Goal: Information Seeking & Learning: Check status

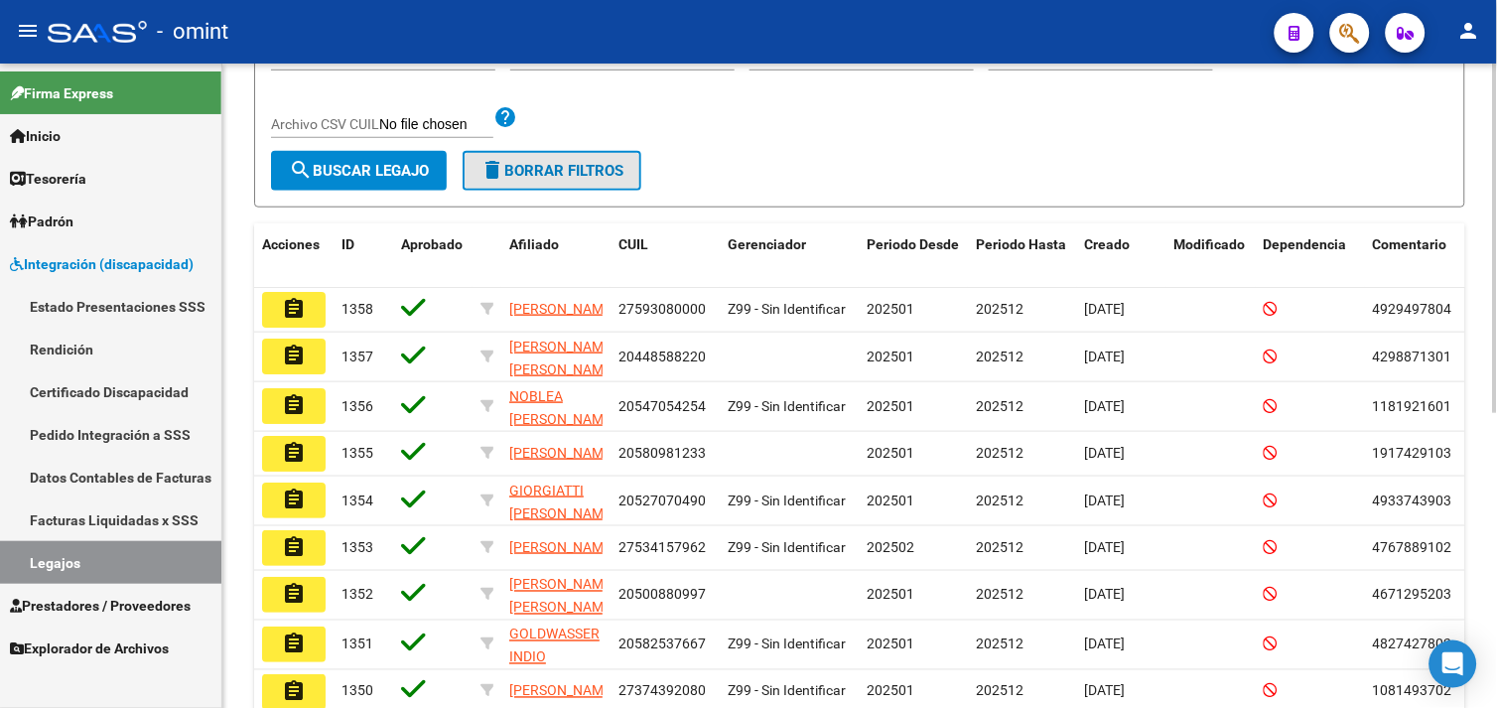
click at [512, 170] on span "delete Borrar Filtros" at bounding box center [551, 171] width 143 height 18
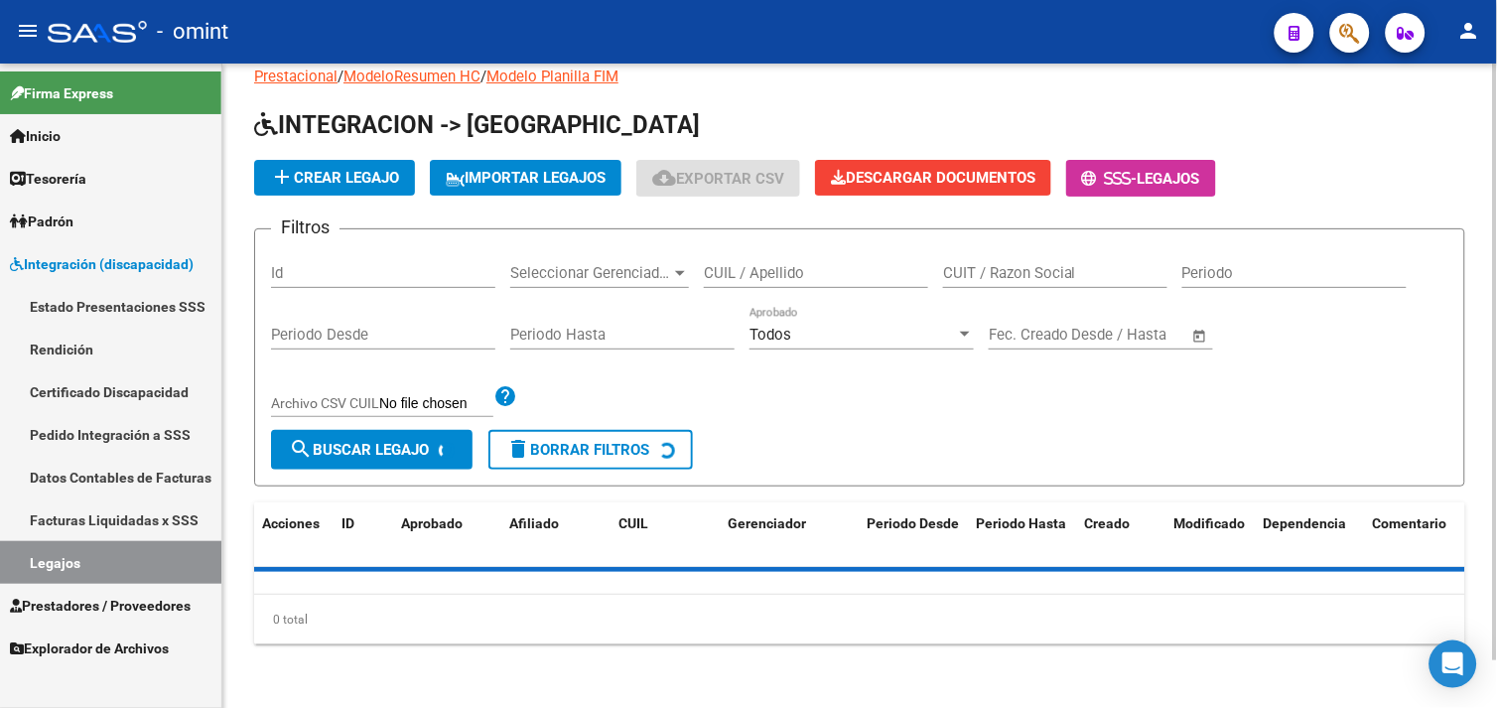
scroll to position [331, 0]
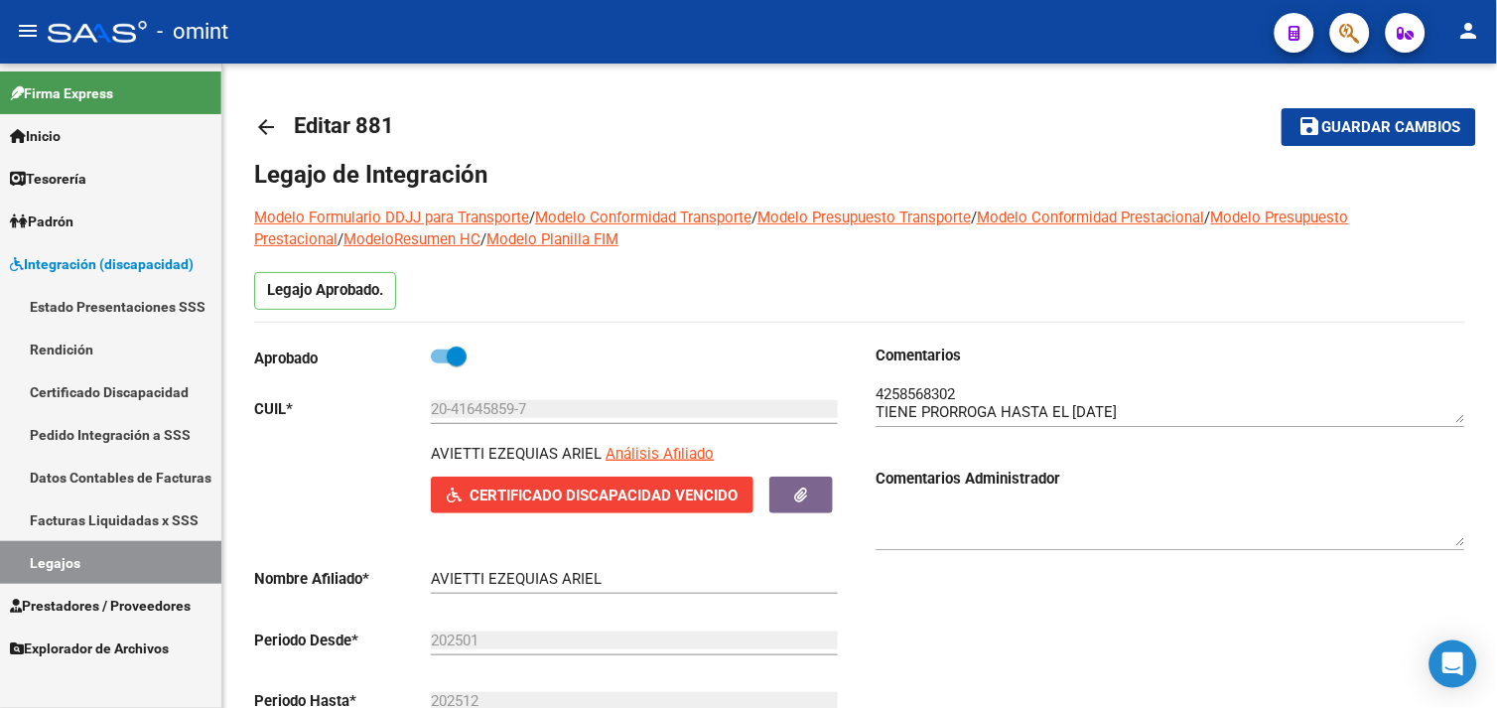
click at [111, 559] on link "Legajos" at bounding box center [110, 562] width 221 height 43
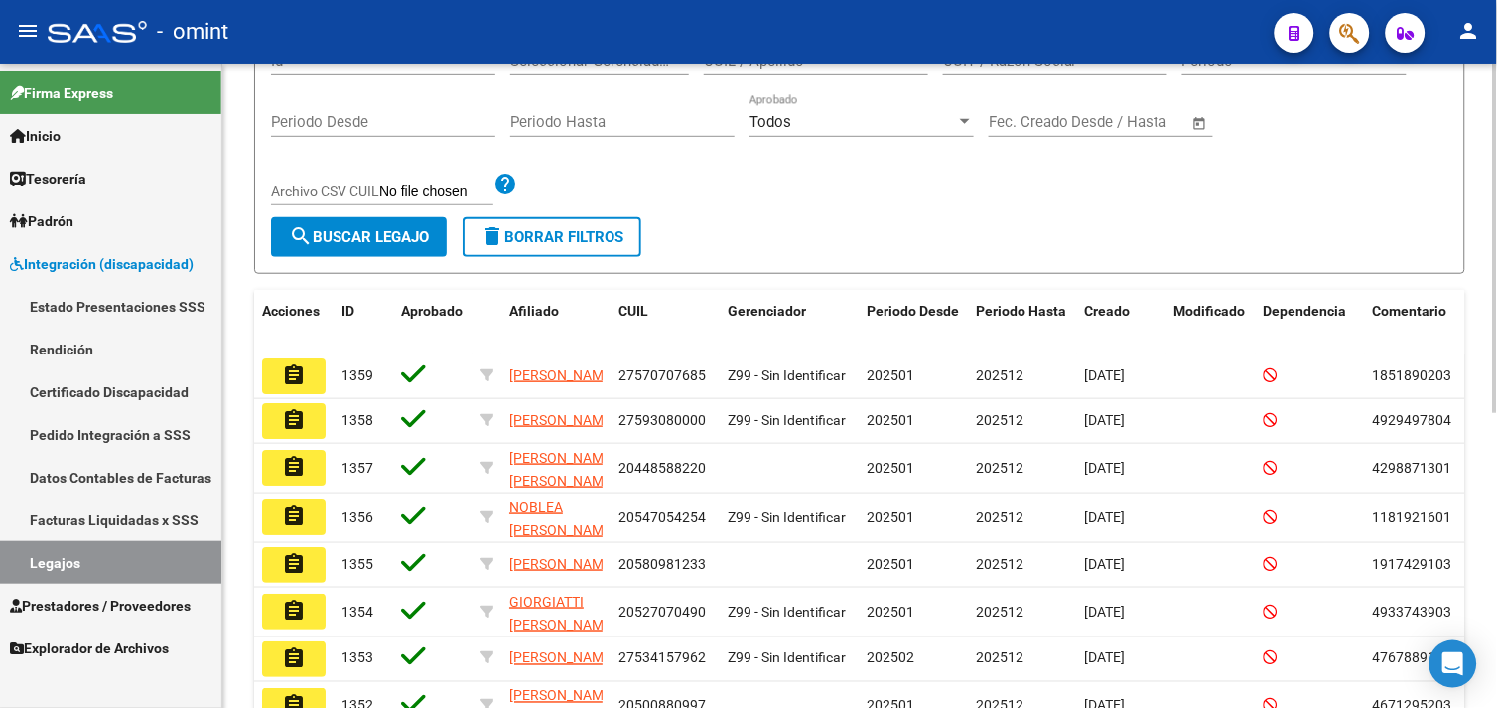
scroll to position [72, 0]
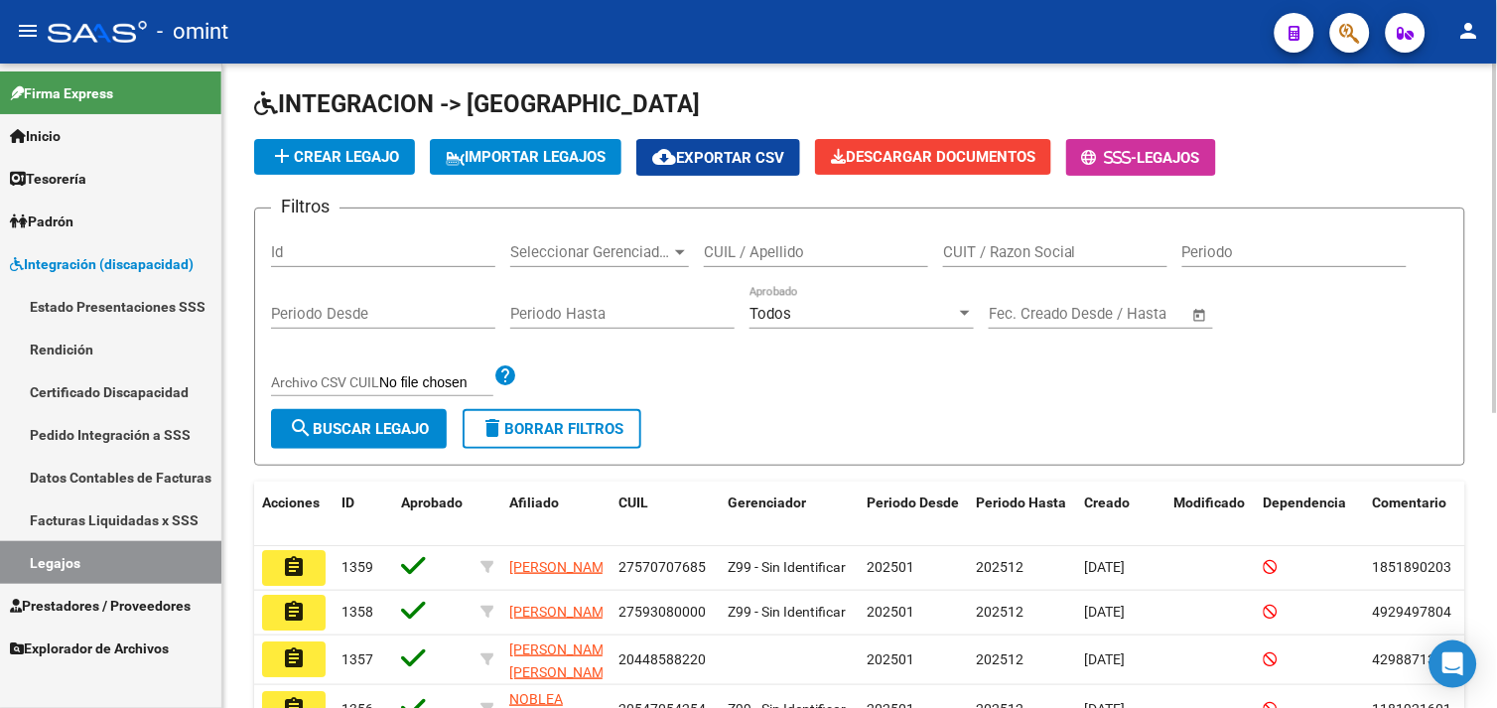
click at [802, 241] on div "CUIL / Apellido" at bounding box center [816, 245] width 224 height 43
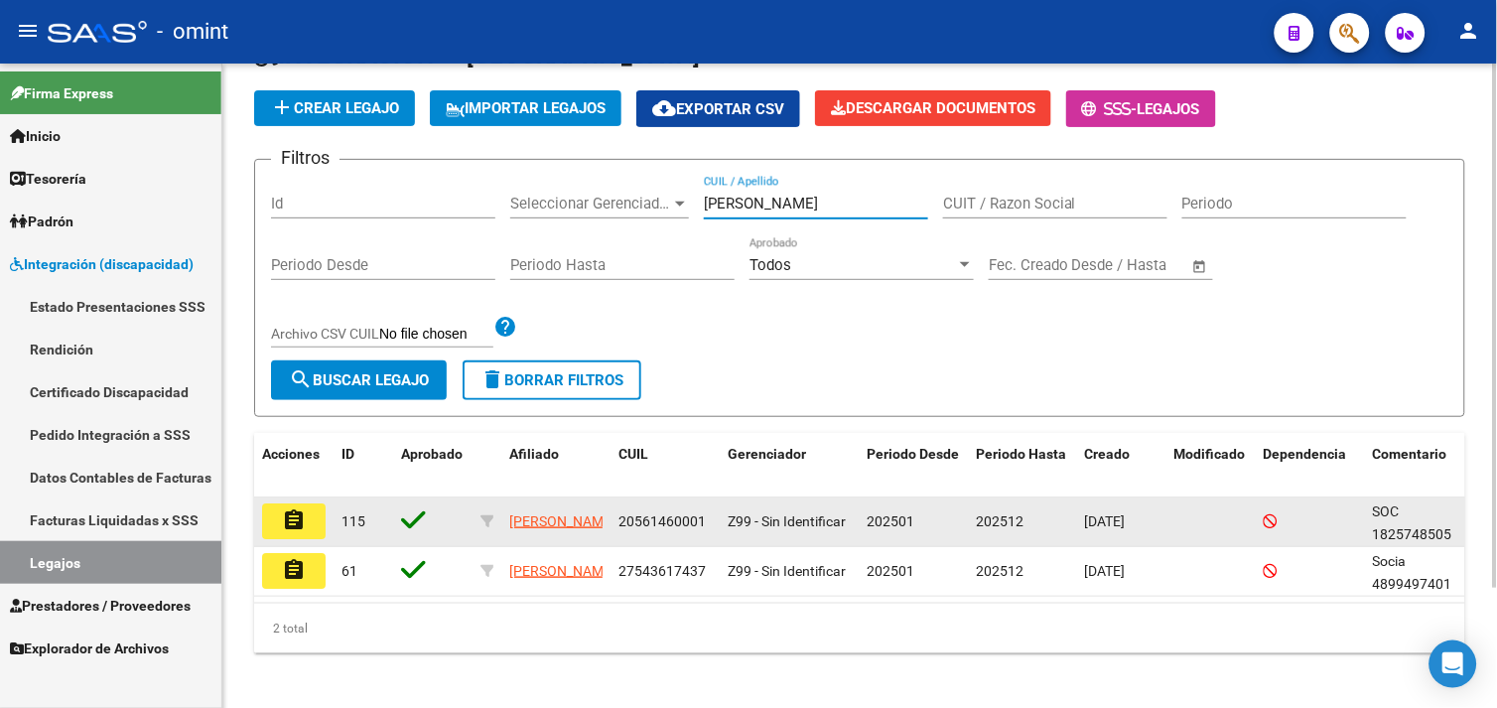
scroll to position [146, 0]
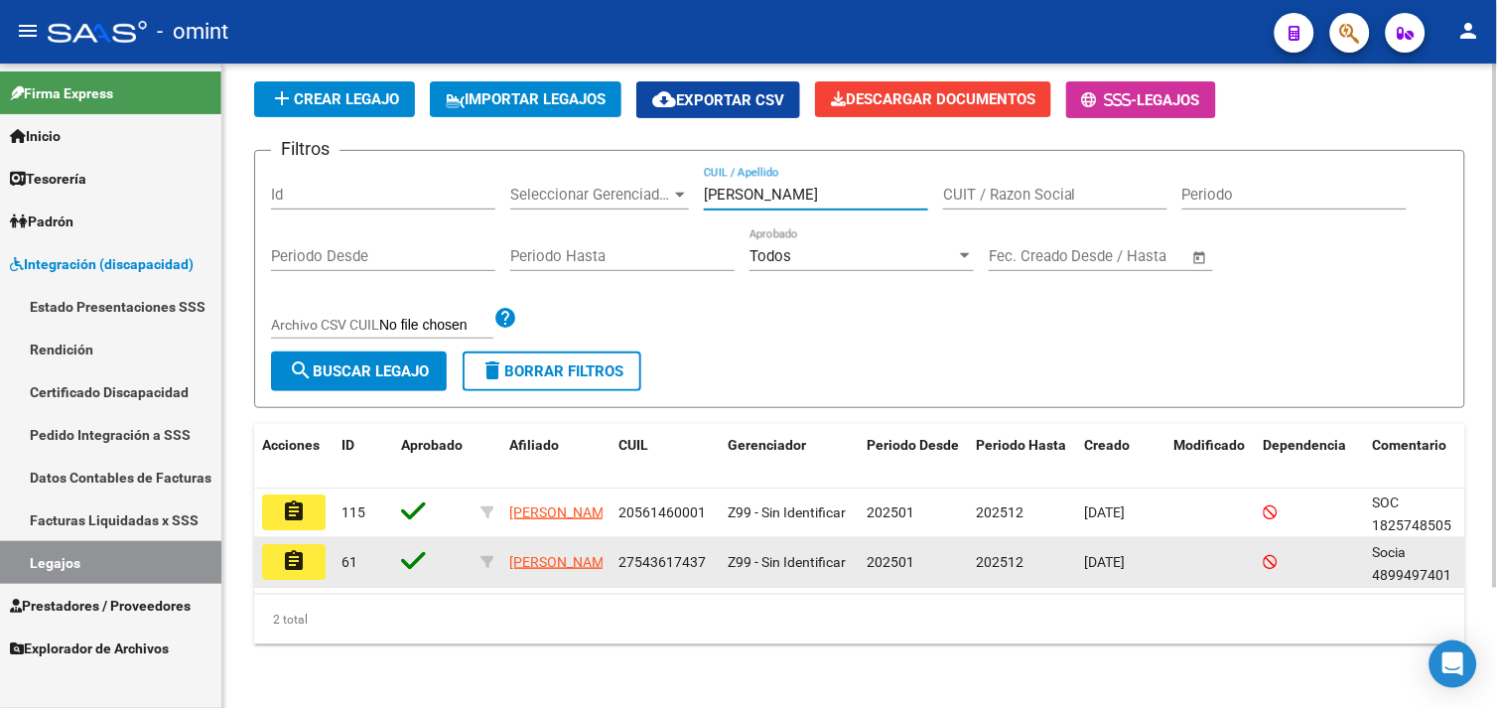
type input "[PERSON_NAME]"
click at [298, 549] on mat-icon "assignment" at bounding box center [294, 561] width 24 height 24
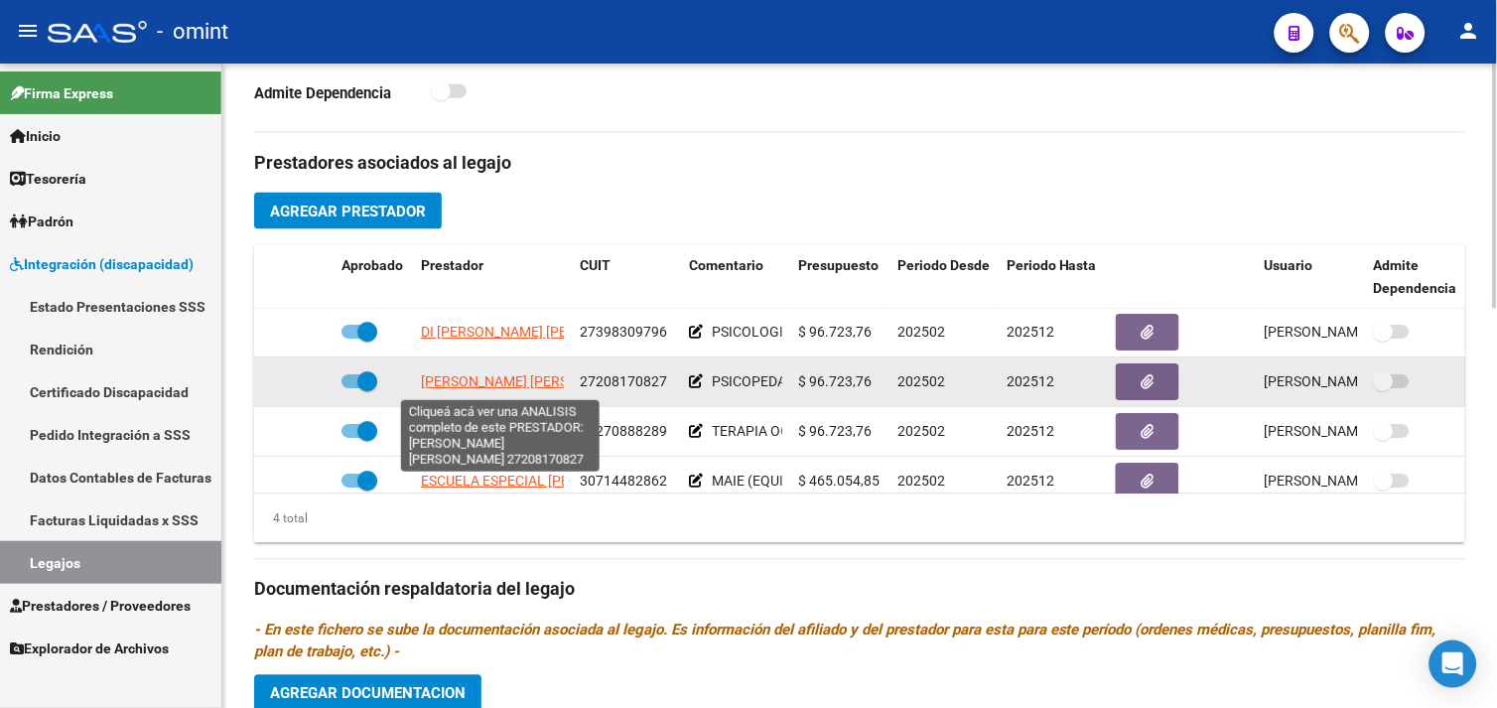
click at [524, 382] on span "[PERSON_NAME] [PERSON_NAME]" at bounding box center [528, 382] width 215 height 16
type textarea "27208170827"
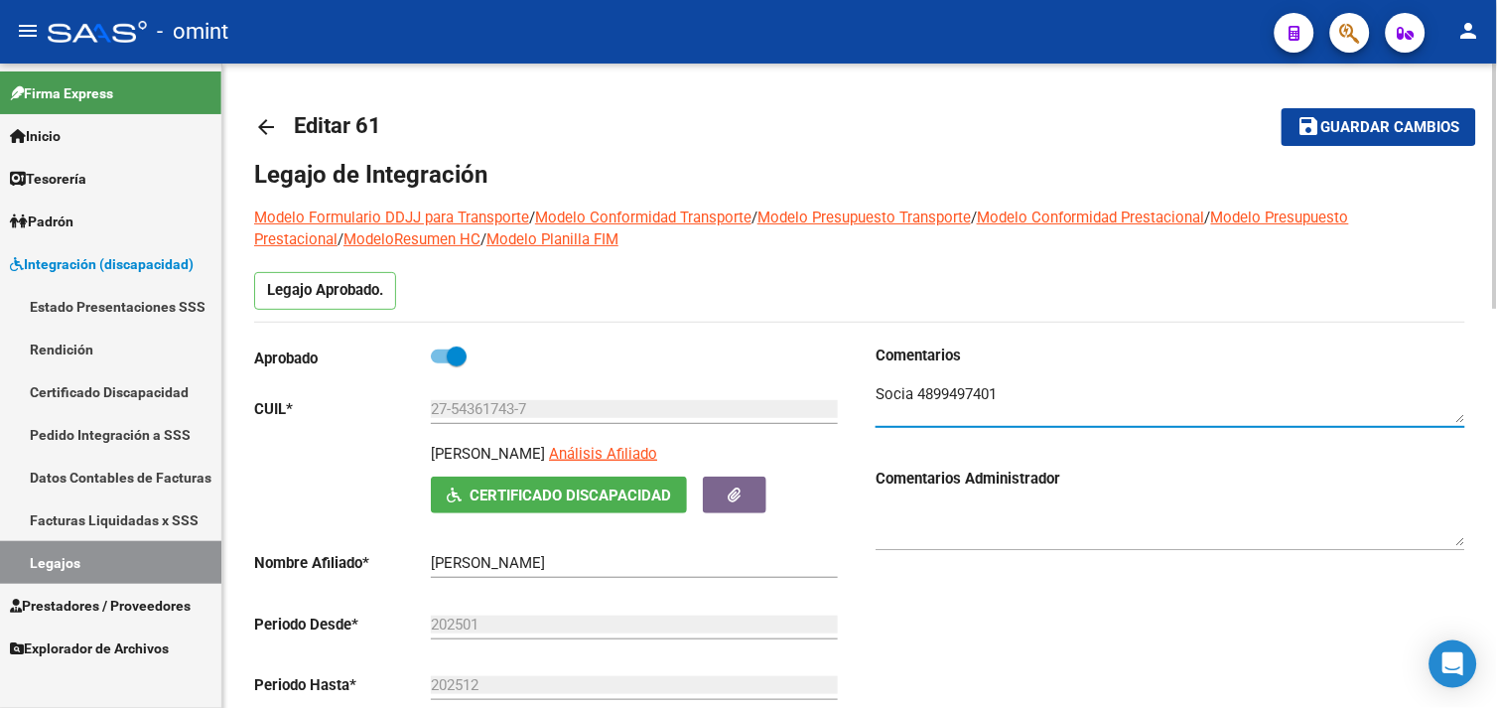
click at [960, 387] on textarea at bounding box center [1170, 403] width 590 height 40
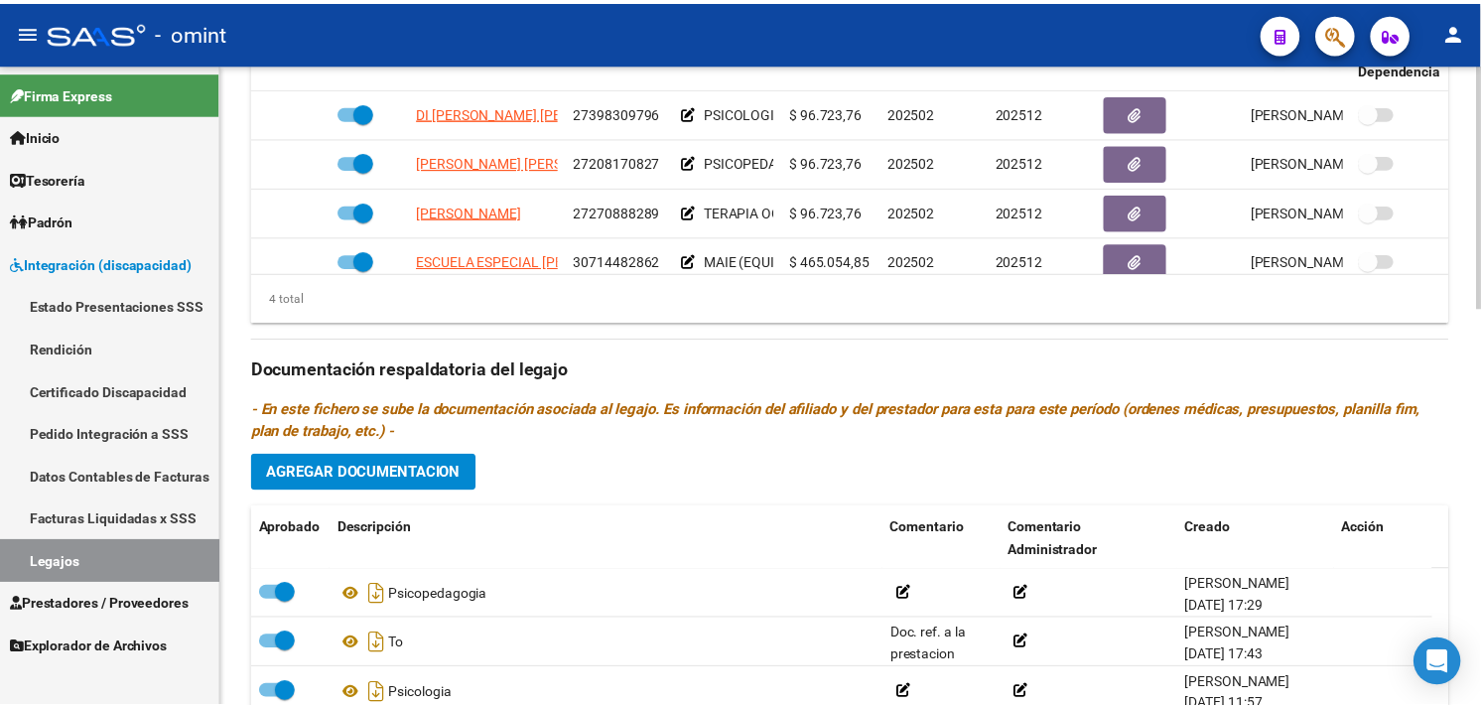
scroll to position [771, 0]
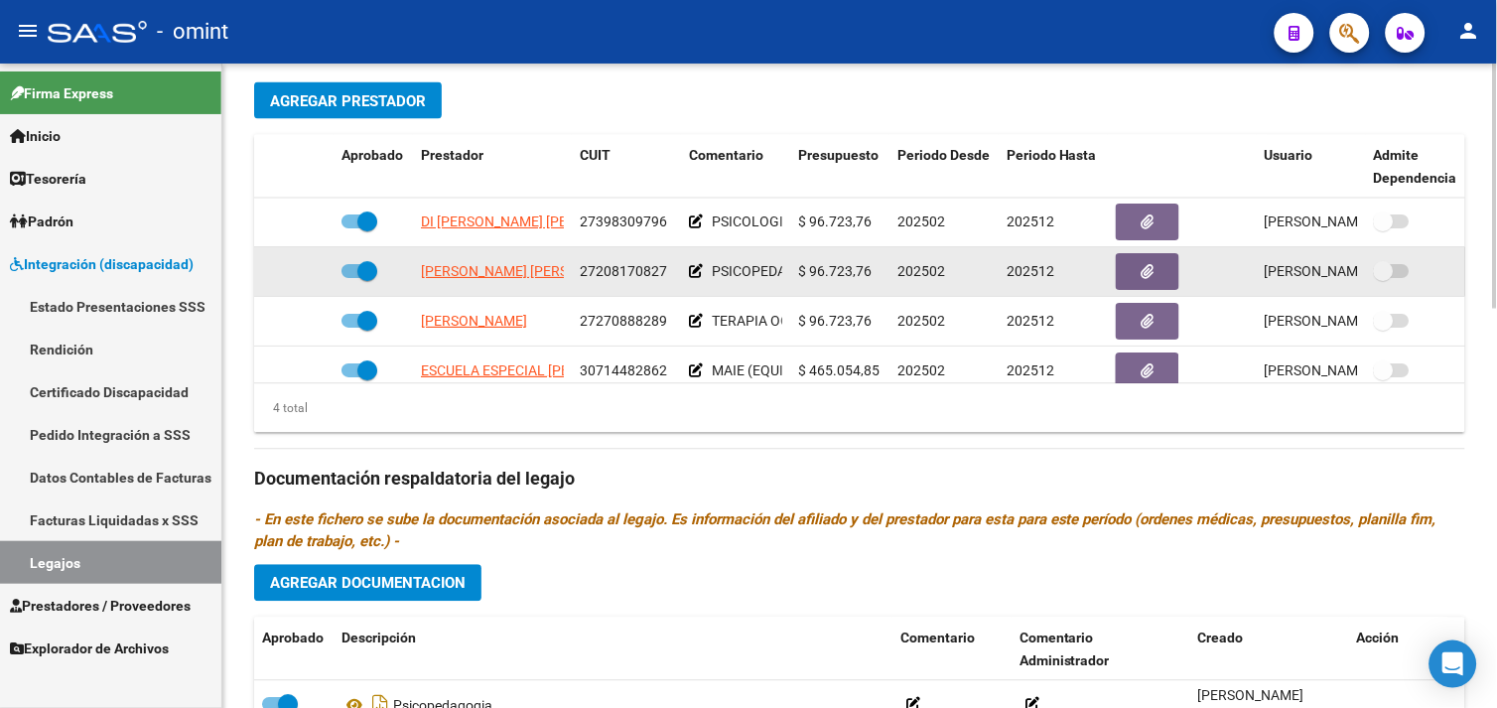
click at [477, 263] on app-link-go-to "[PERSON_NAME] [PERSON_NAME]" at bounding box center [528, 272] width 215 height 23
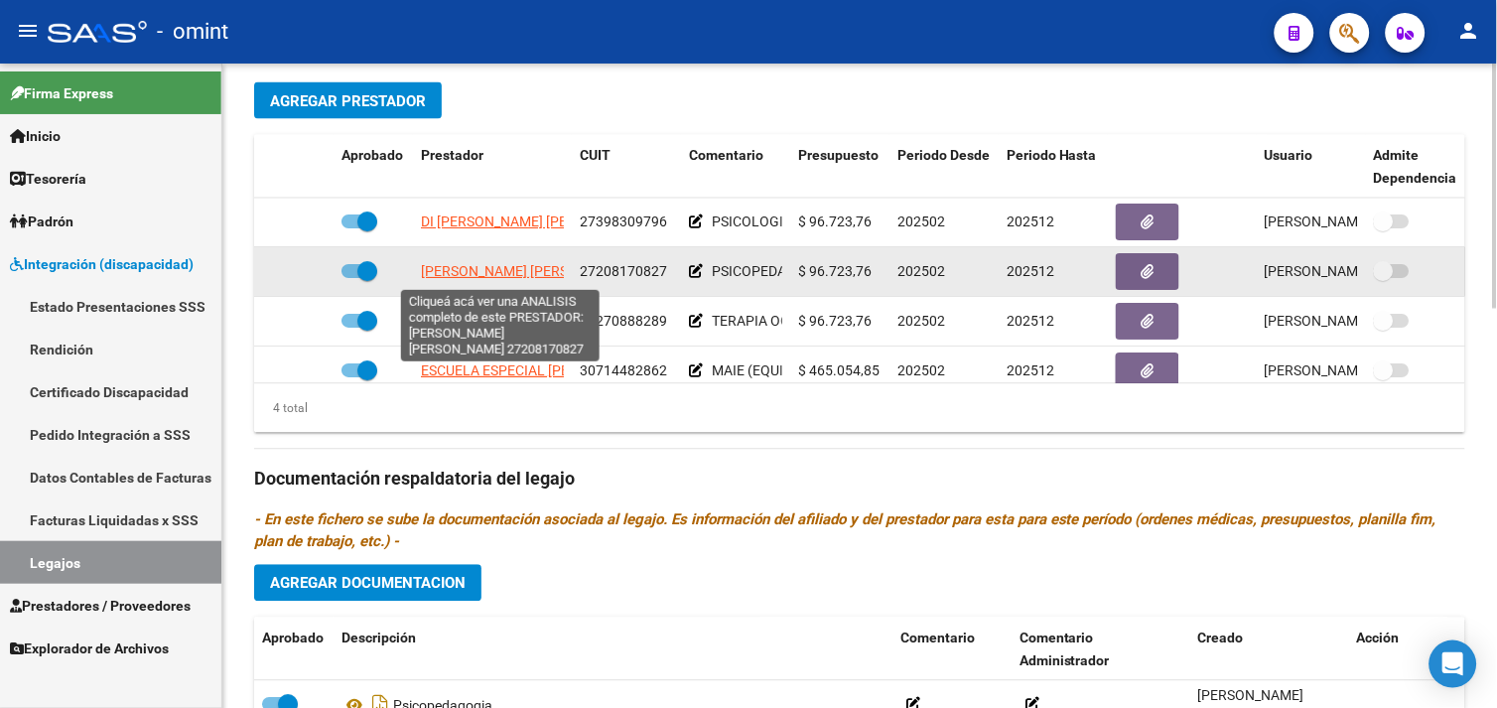
click at [479, 266] on span "[PERSON_NAME] [PERSON_NAME]" at bounding box center [528, 272] width 215 height 16
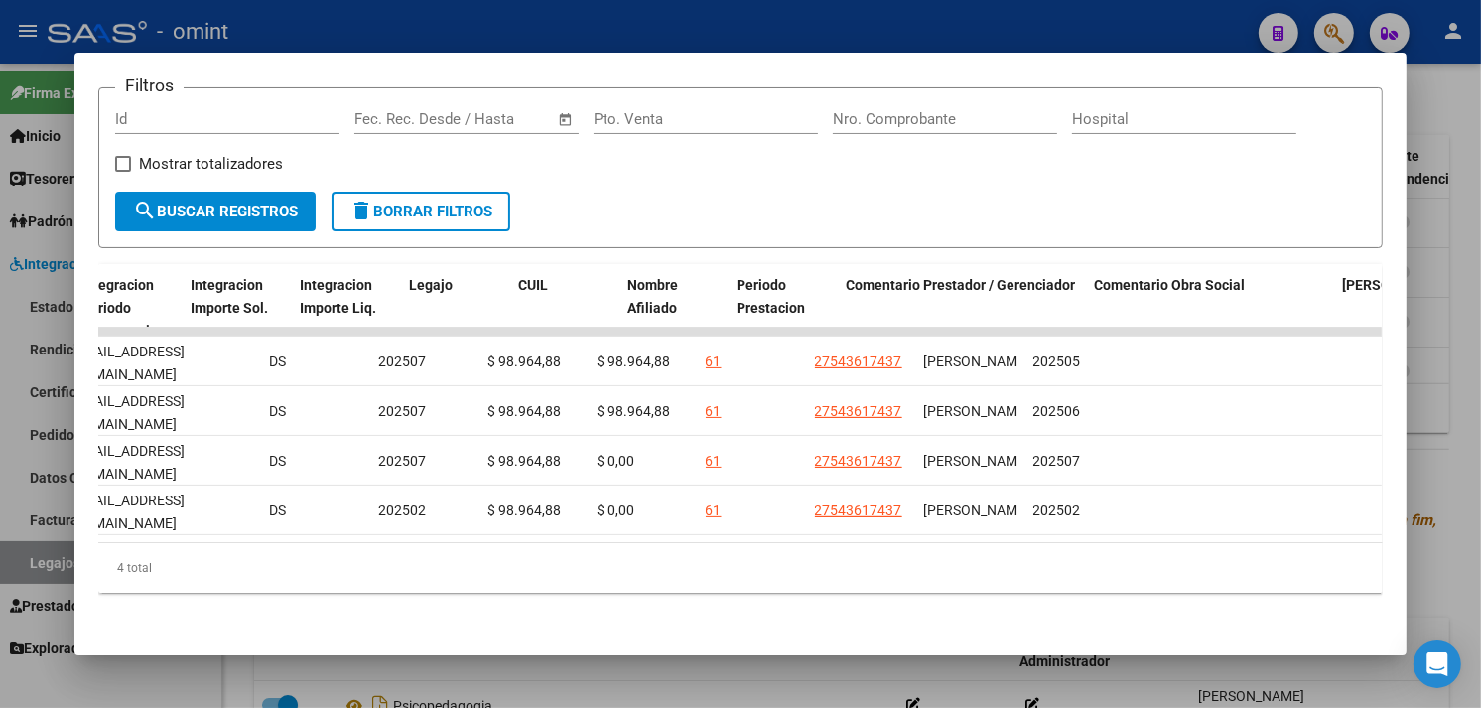
scroll to position [0, 2851]
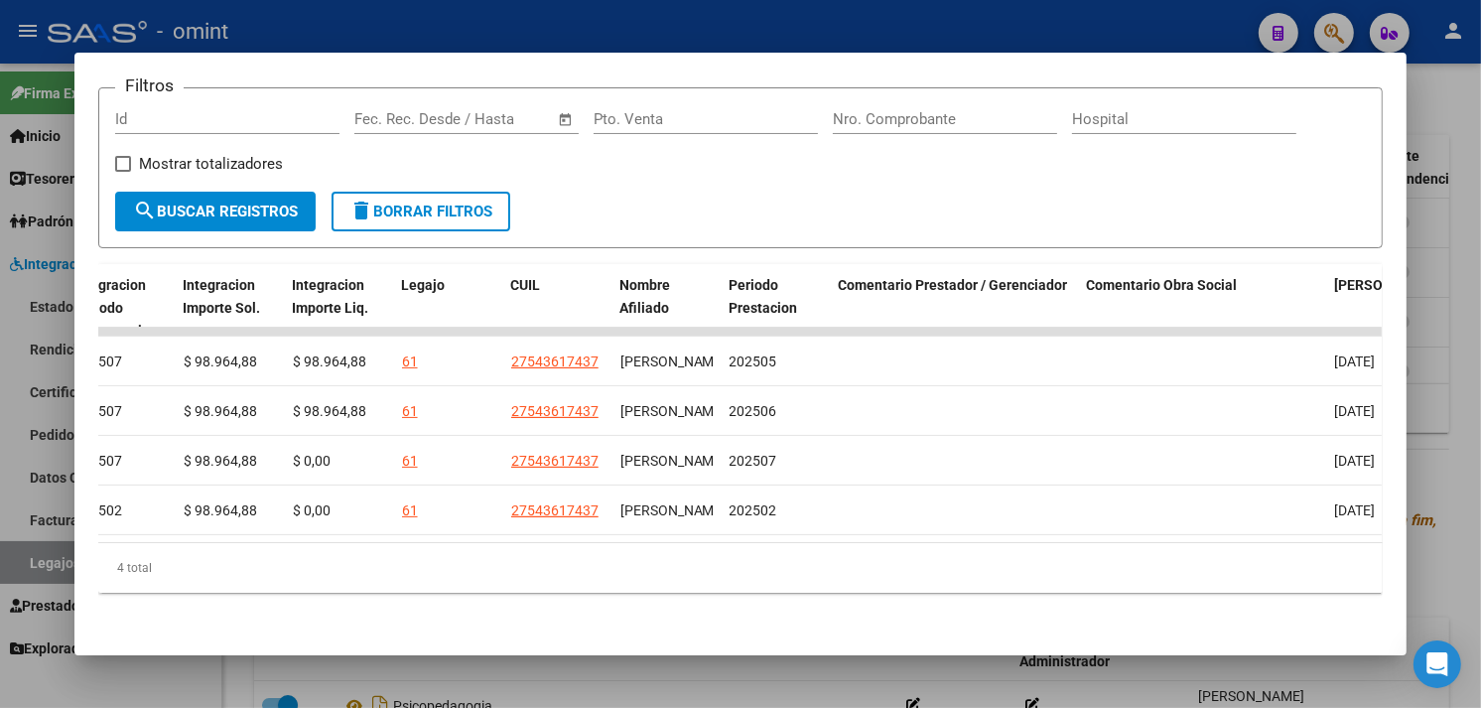
click at [1449, 410] on div at bounding box center [740, 354] width 1481 height 708
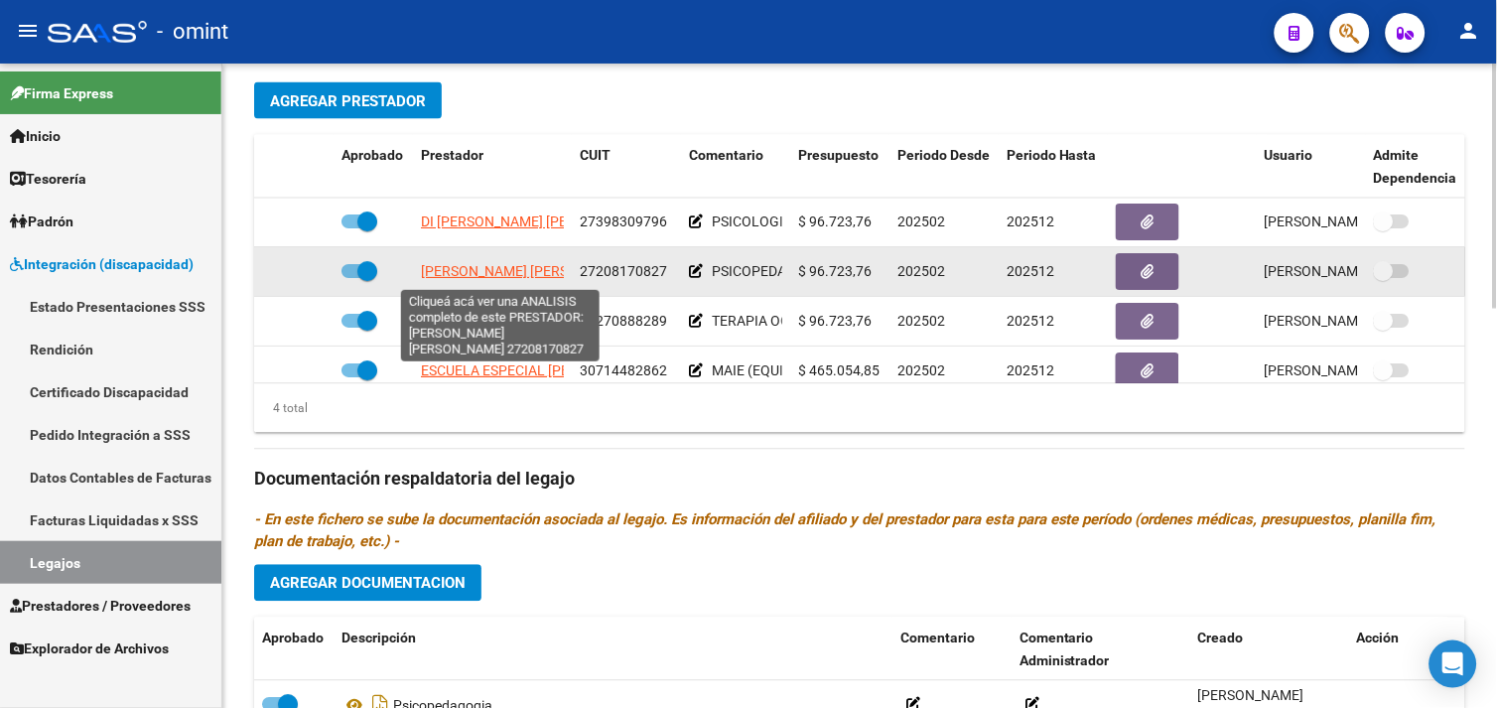
click at [510, 273] on span "[PERSON_NAME] [PERSON_NAME]" at bounding box center [528, 272] width 215 height 16
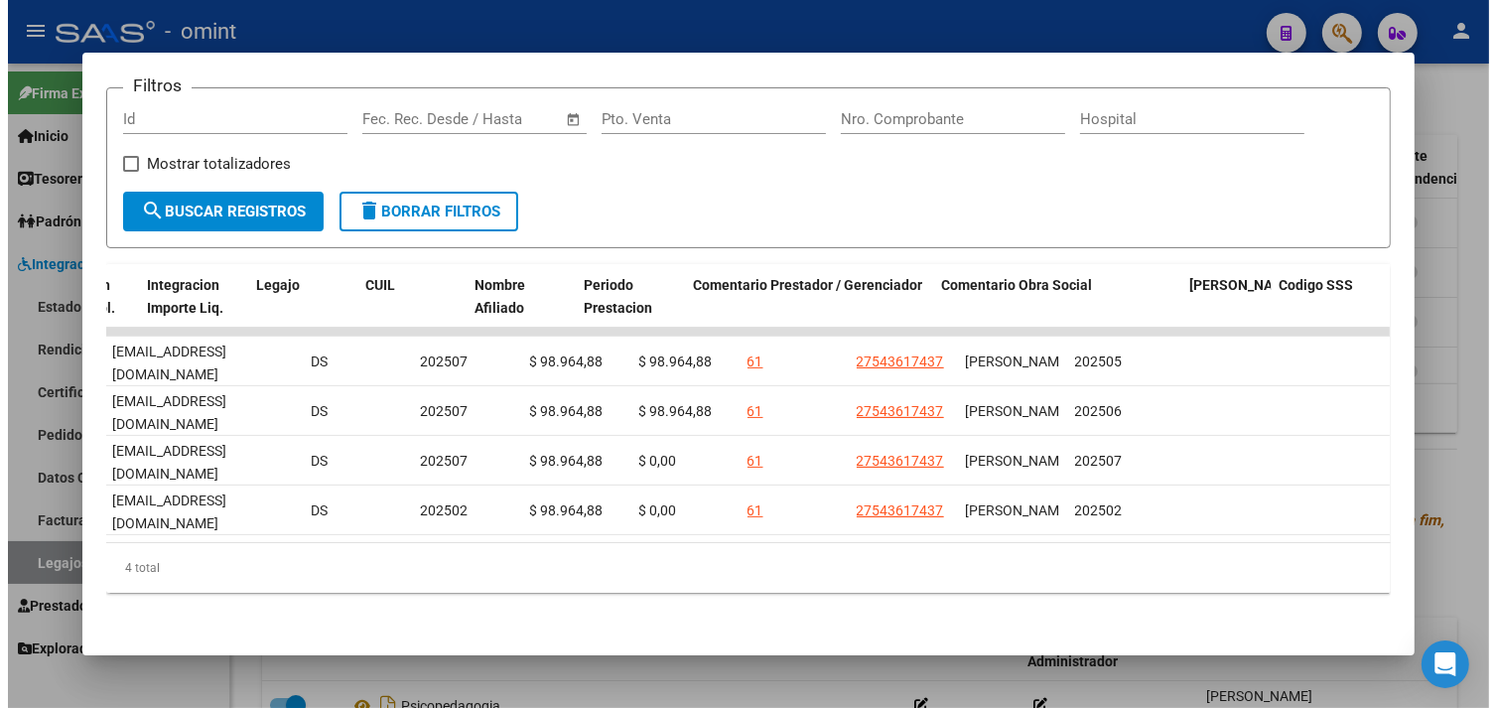
scroll to position [0, 3004]
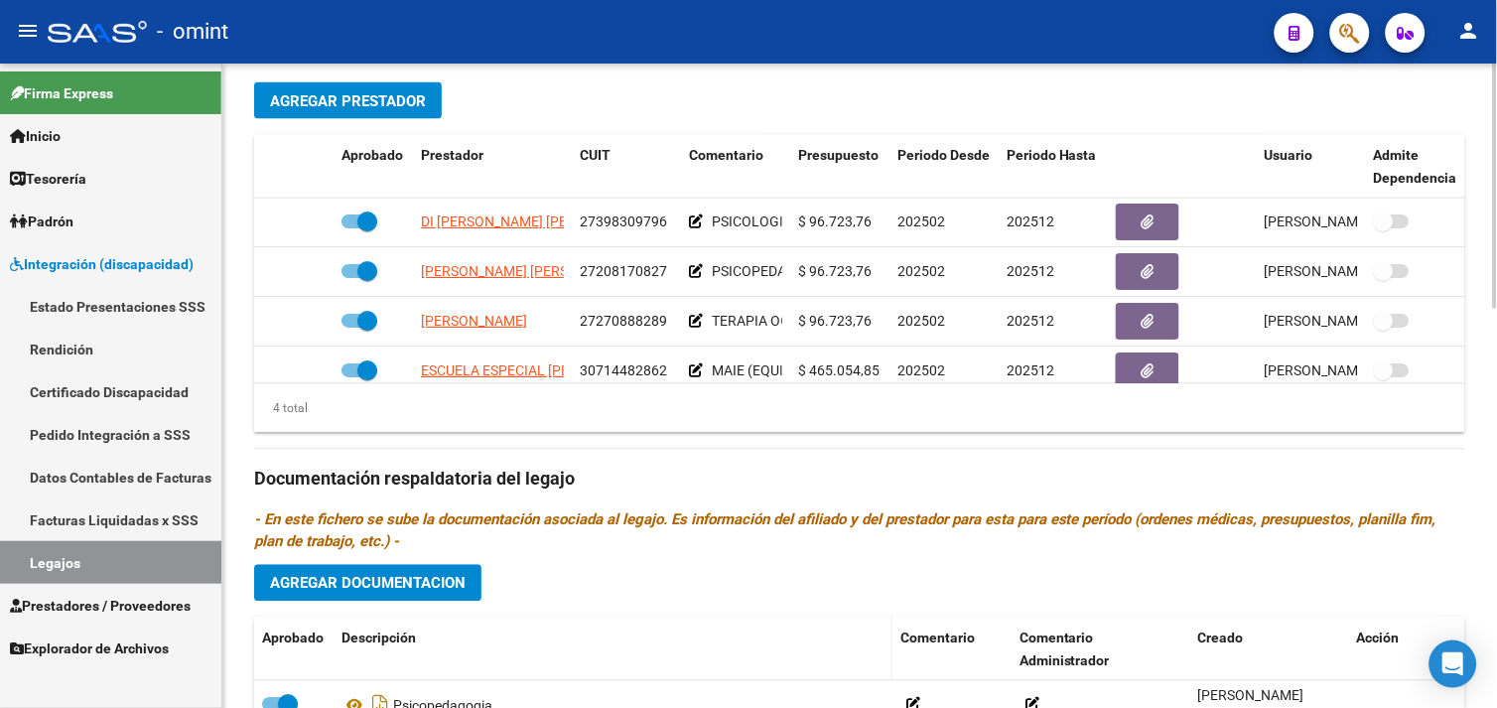
drag, startPoint x: 766, startPoint y: 587, endPoint x: 780, endPoint y: 620, distance: 36.5
click at [780, 620] on div "Prestadores asociados al legajo Agregar Prestador Aprobado Prestador CUIT Comen…" at bounding box center [859, 477] width 1211 height 908
drag, startPoint x: 780, startPoint y: 620, endPoint x: 731, endPoint y: 626, distance: 50.0
click at [731, 626] on datatable-header-cell "Descripción" at bounding box center [613, 650] width 559 height 66
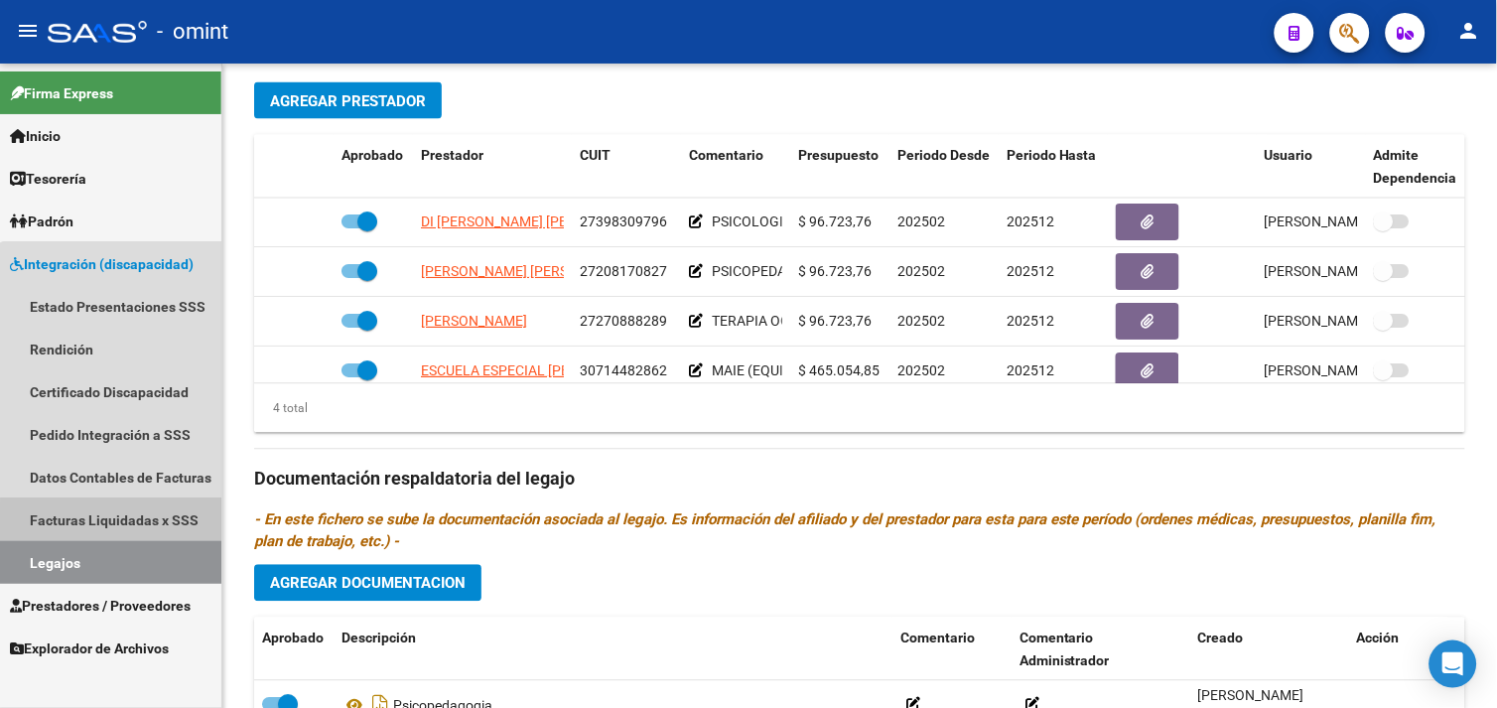
click at [124, 524] on link "Facturas Liquidadas x SSS" at bounding box center [110, 519] width 221 height 43
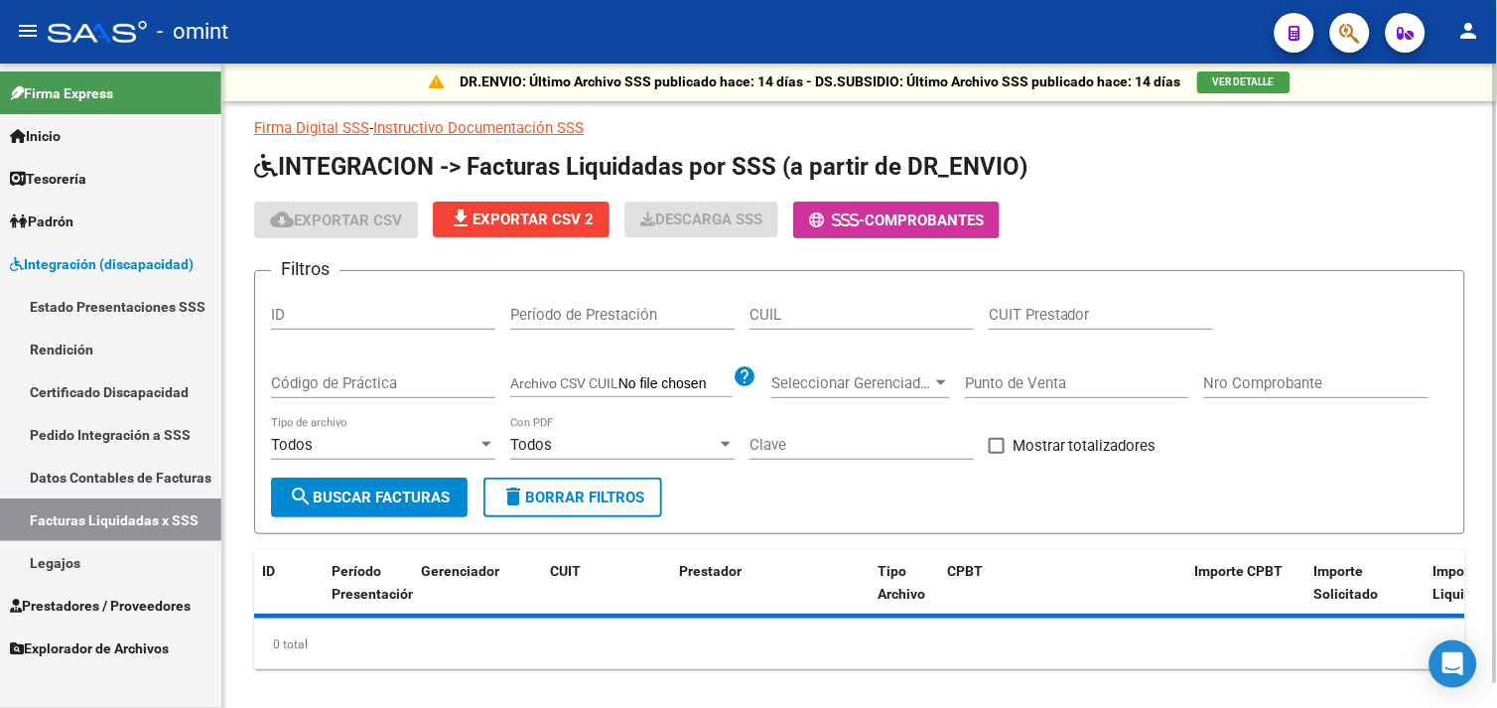
scroll to position [25, 0]
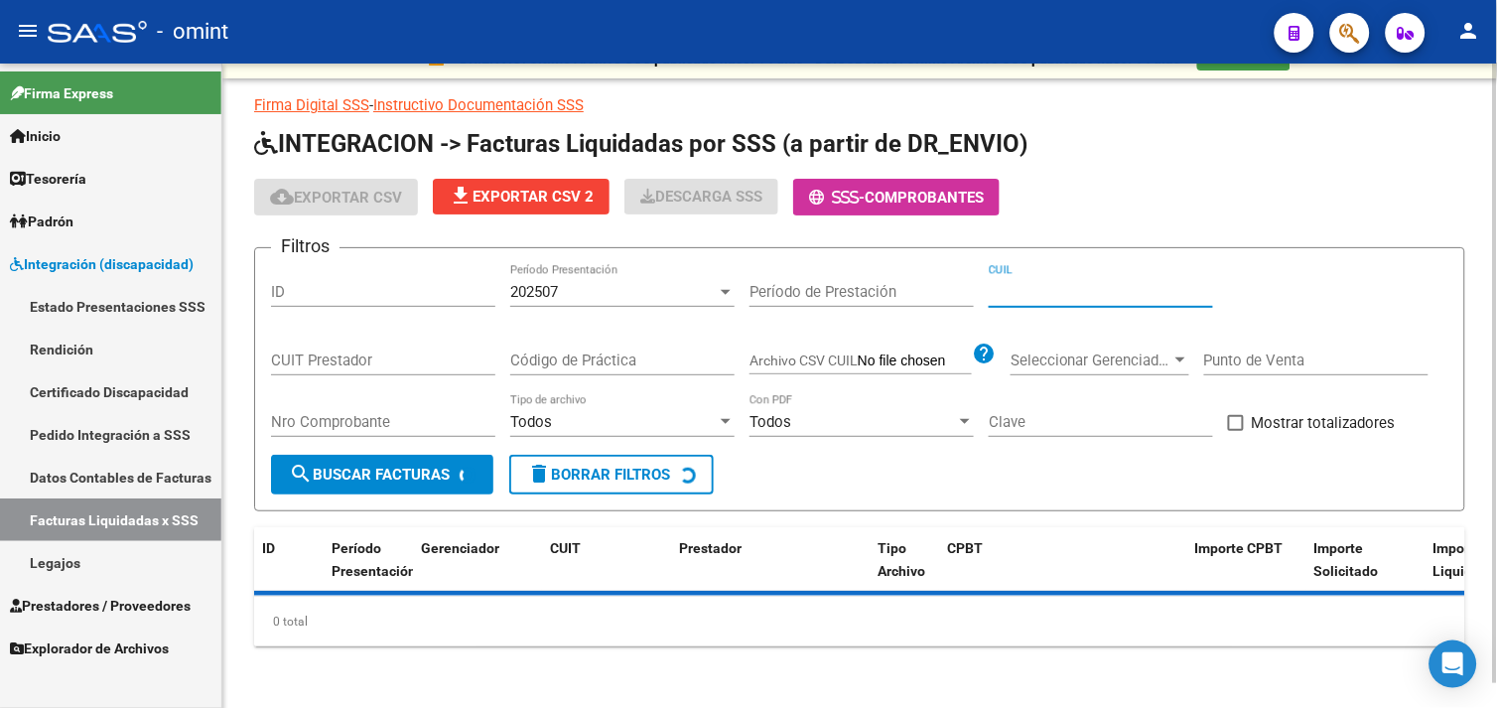
click at [1014, 299] on input "CUIL" at bounding box center [1101, 292] width 224 height 18
paste input "23-44580766-4"
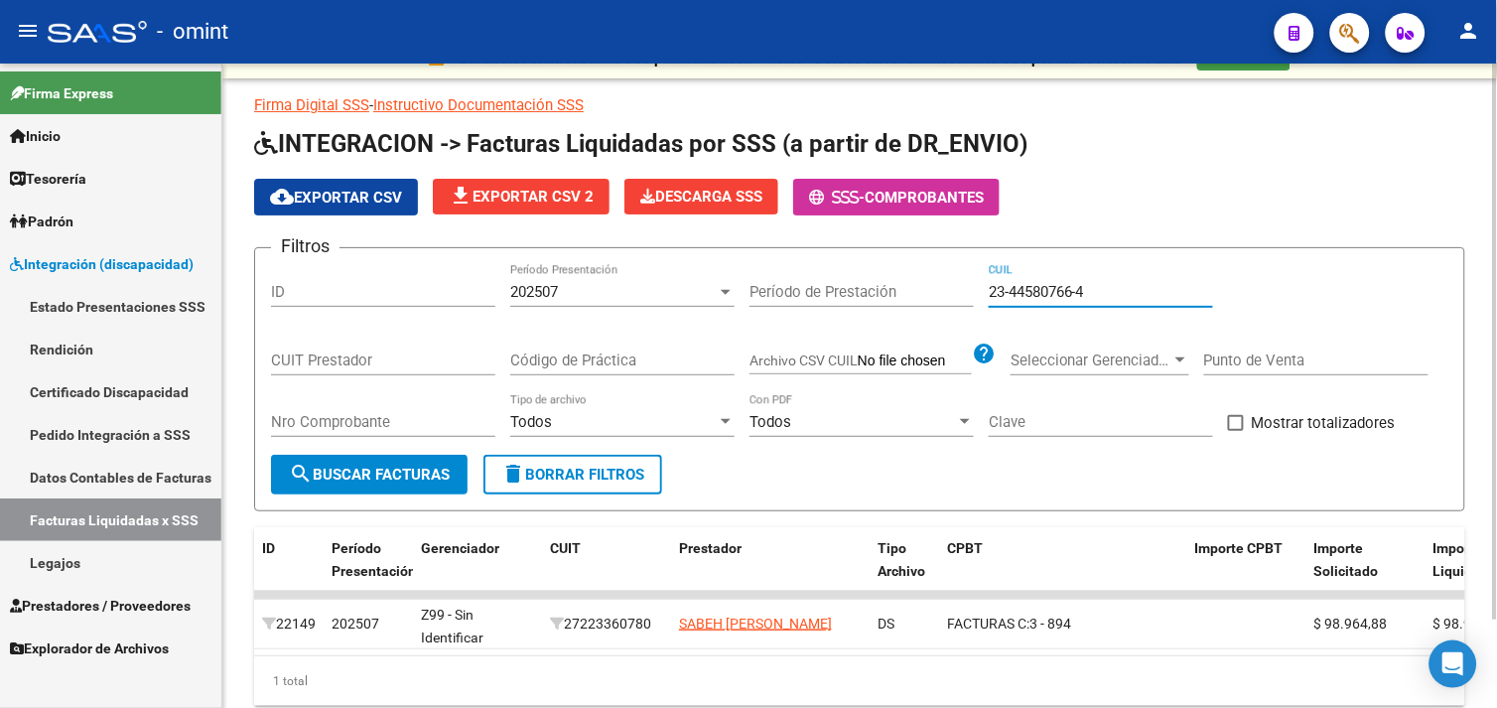
scroll to position [101, 0]
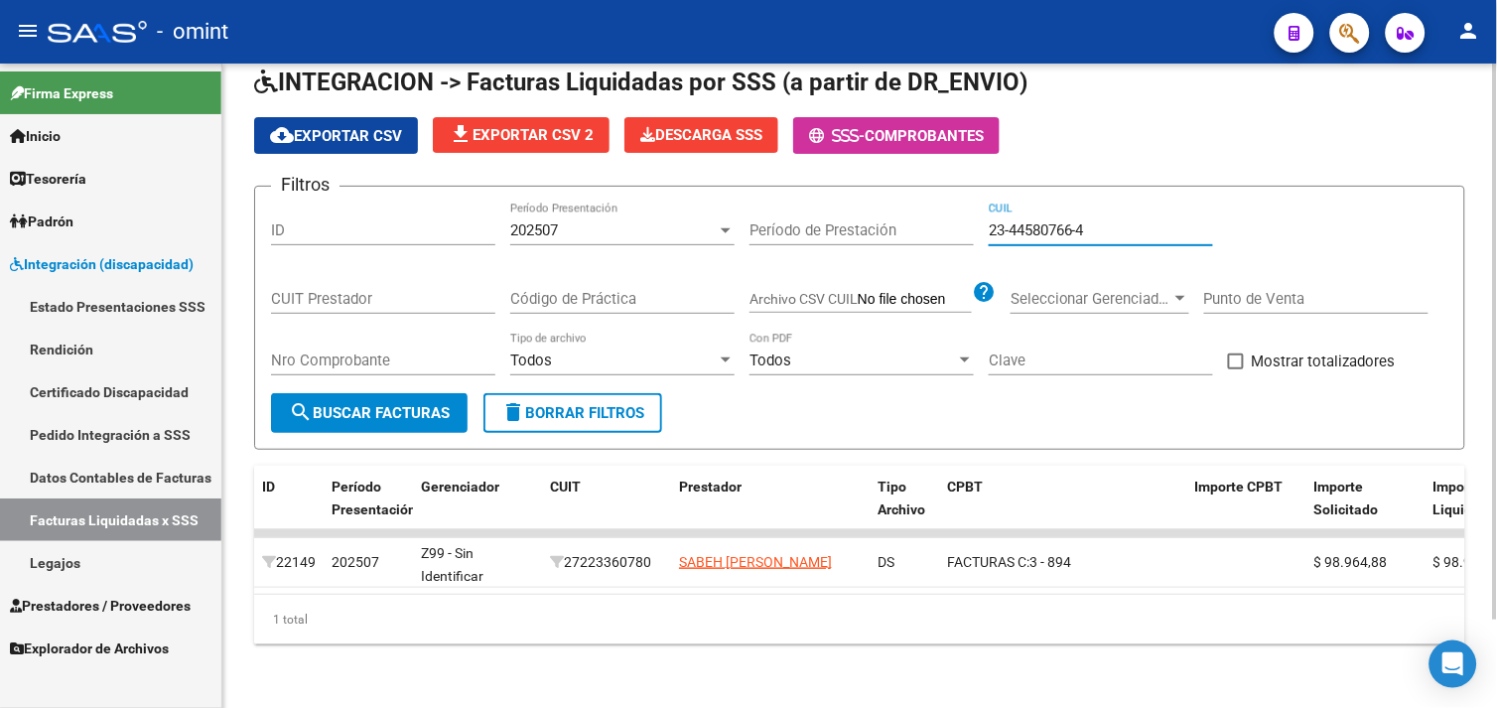
type input "23-44580766-4"
click at [622, 222] on div "202507" at bounding box center [613, 230] width 206 height 18
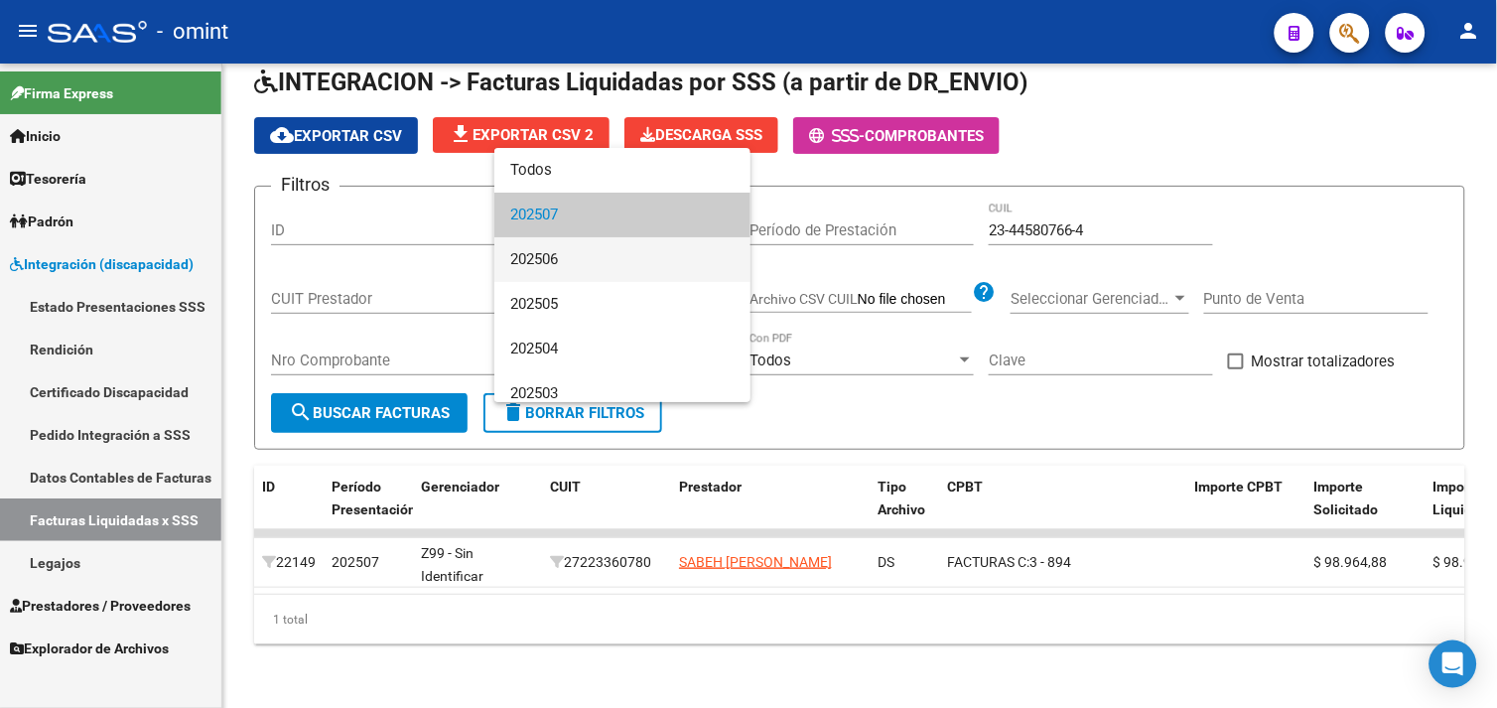
click at [602, 246] on span "202506" at bounding box center [622, 259] width 224 height 45
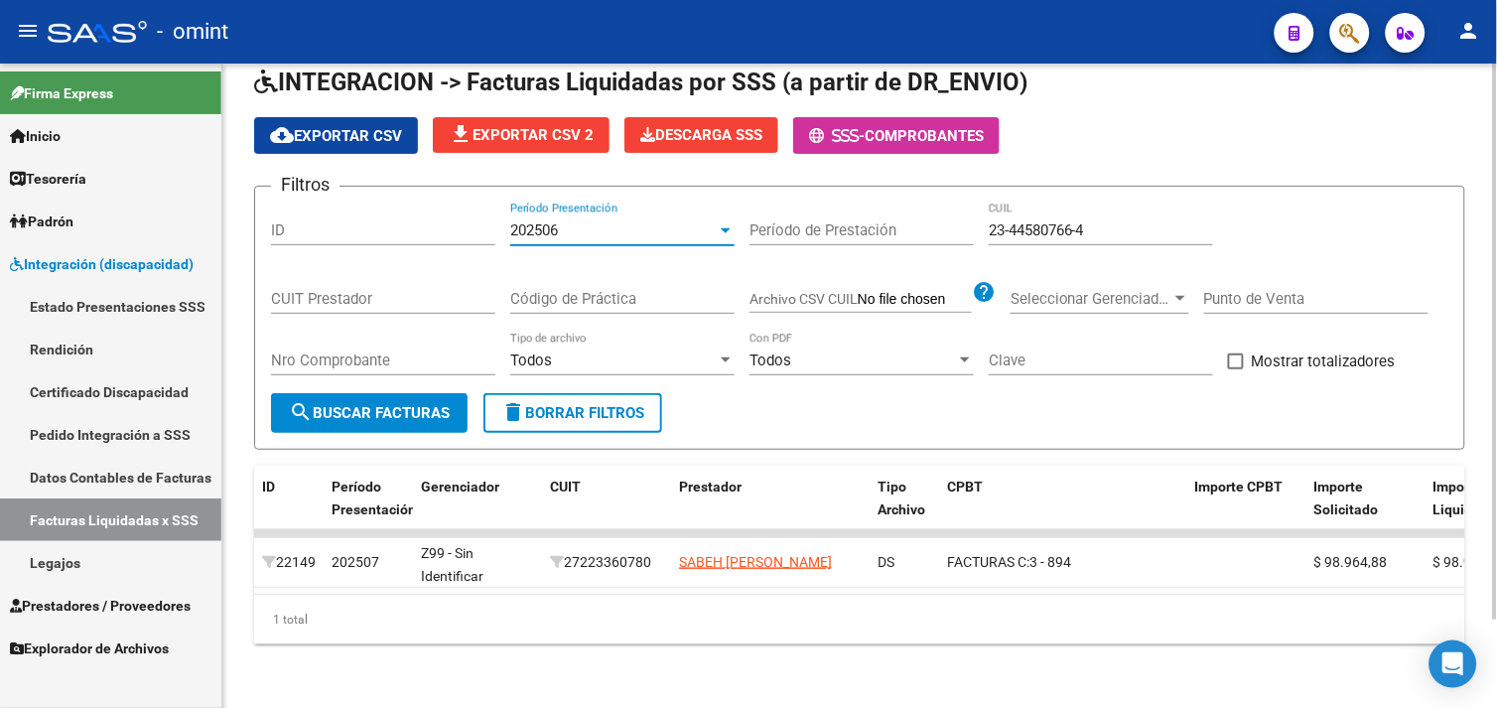
click at [418, 404] on span "search Buscar Facturas" at bounding box center [369, 413] width 161 height 18
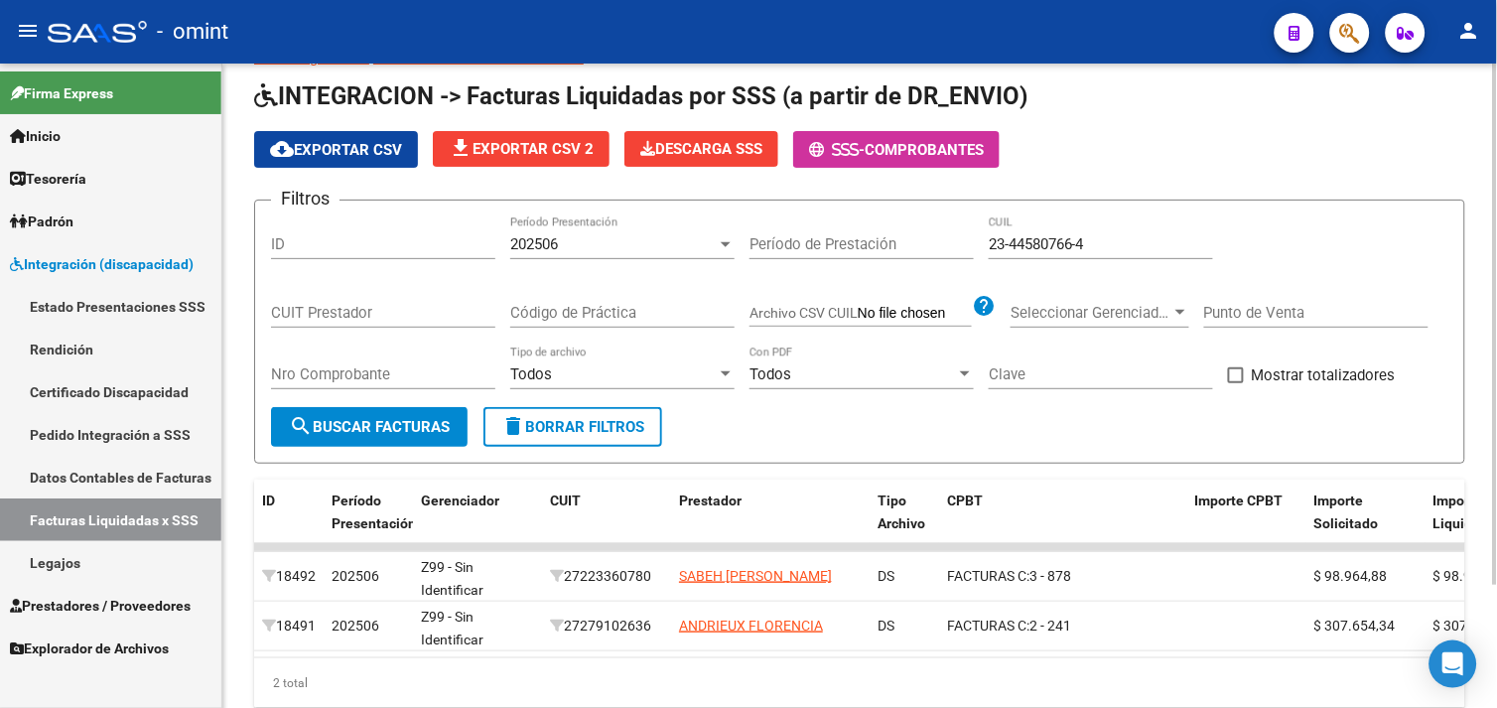
scroll to position [0, 0]
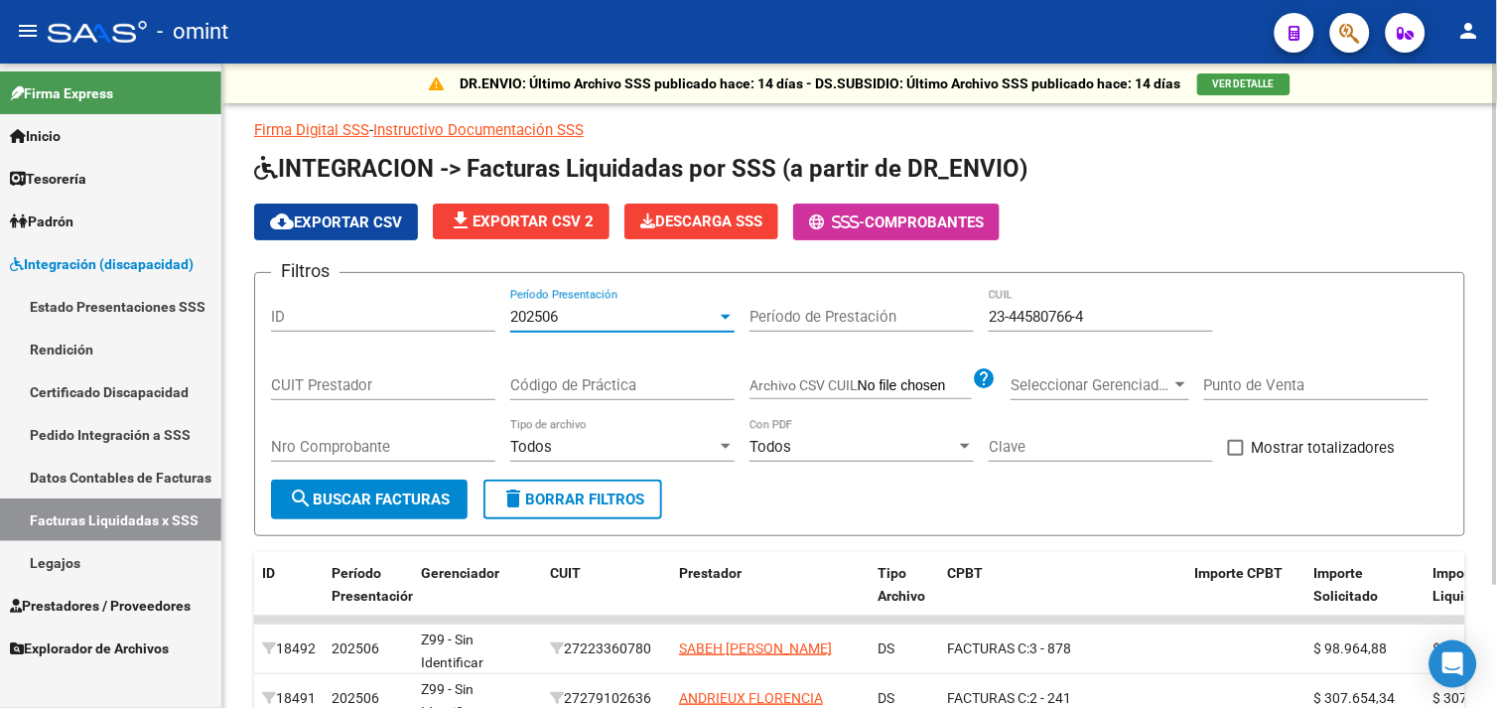
click at [558, 323] on span "202506" at bounding box center [534, 317] width 48 height 18
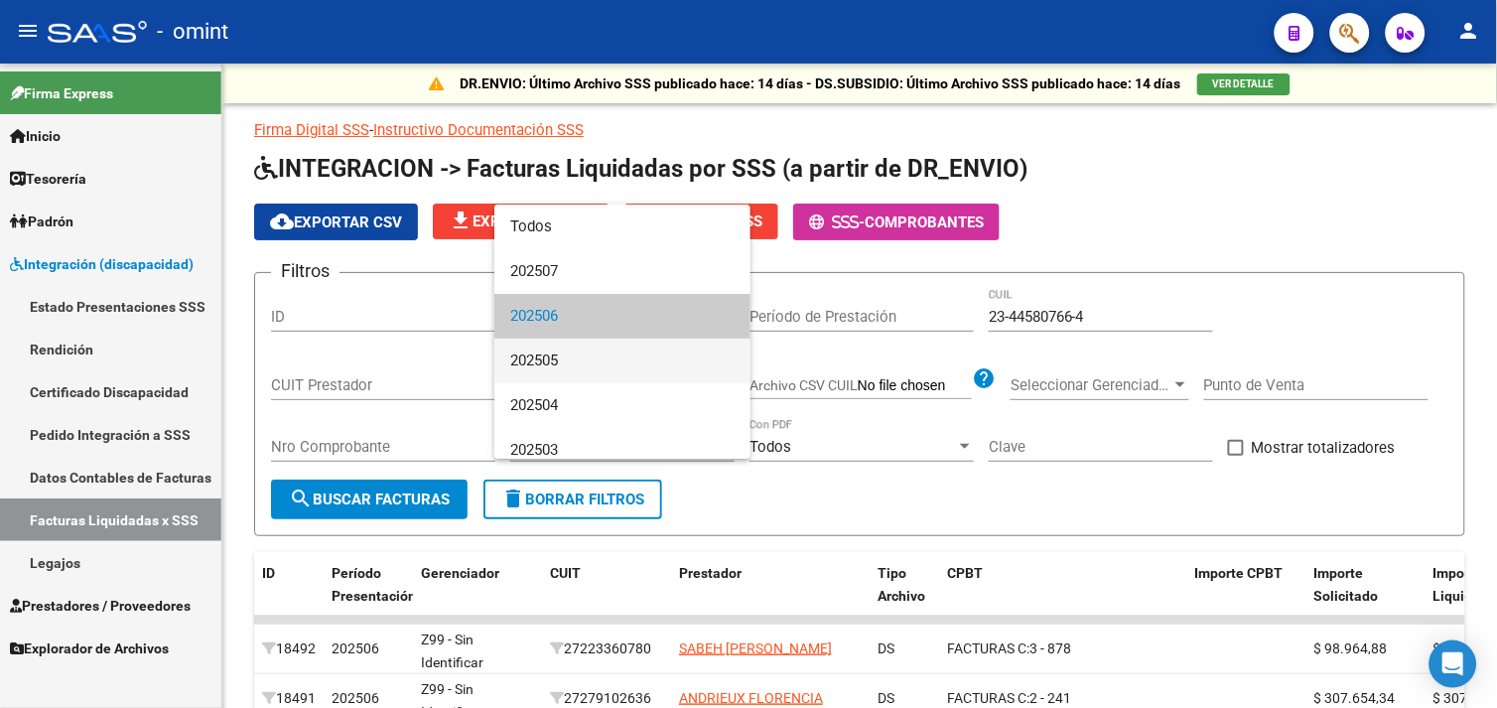
click at [554, 344] on span "202505" at bounding box center [622, 360] width 224 height 45
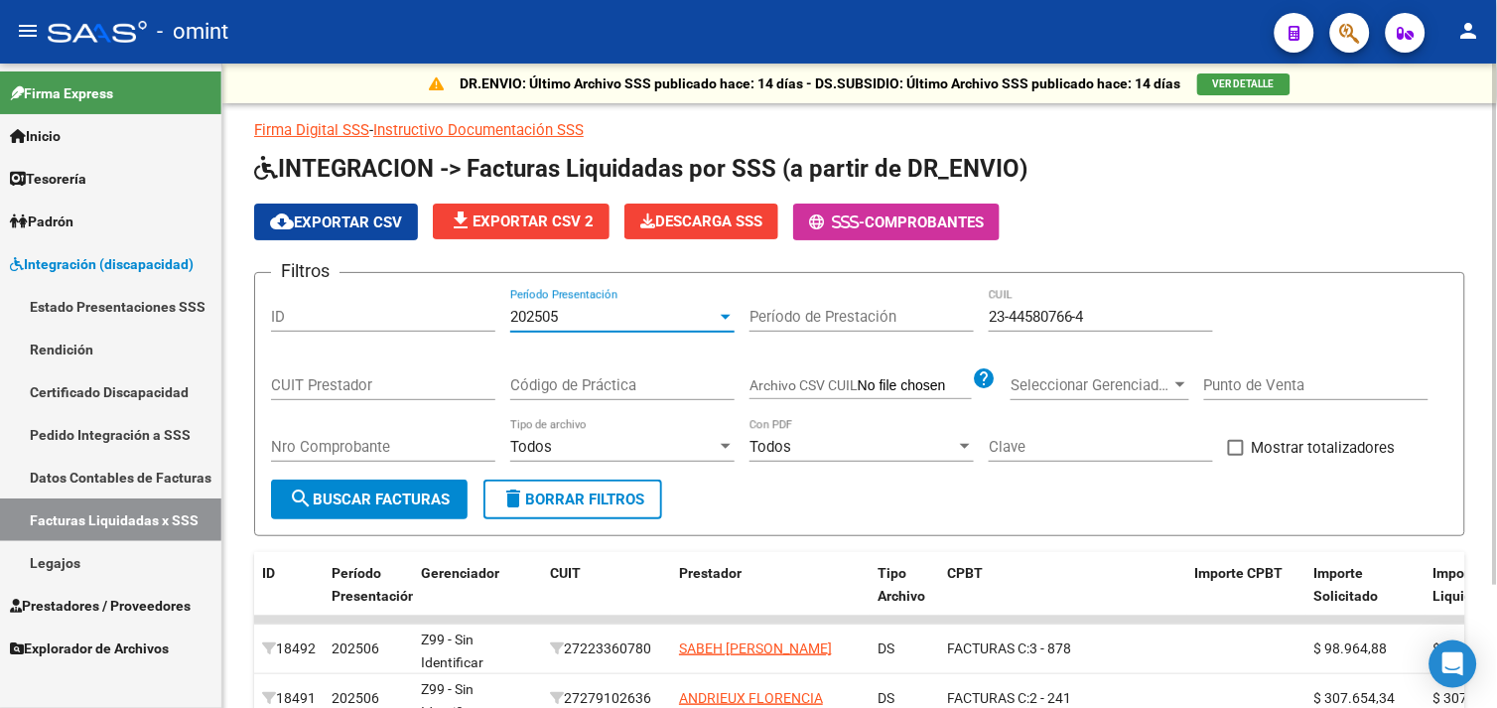
click at [433, 492] on span "search Buscar Facturas" at bounding box center [369, 499] width 161 height 18
click at [635, 314] on div "202505" at bounding box center [613, 317] width 206 height 18
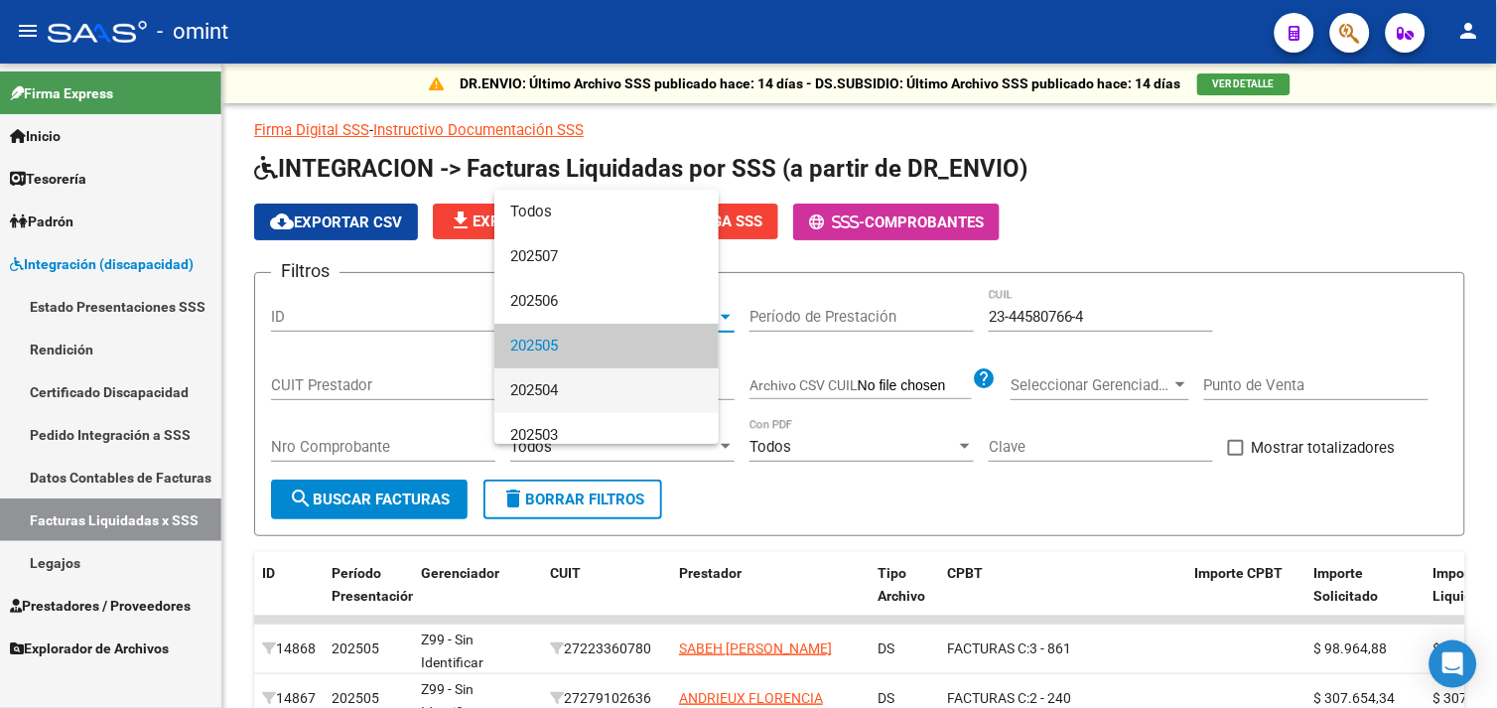
scroll to position [30, 0]
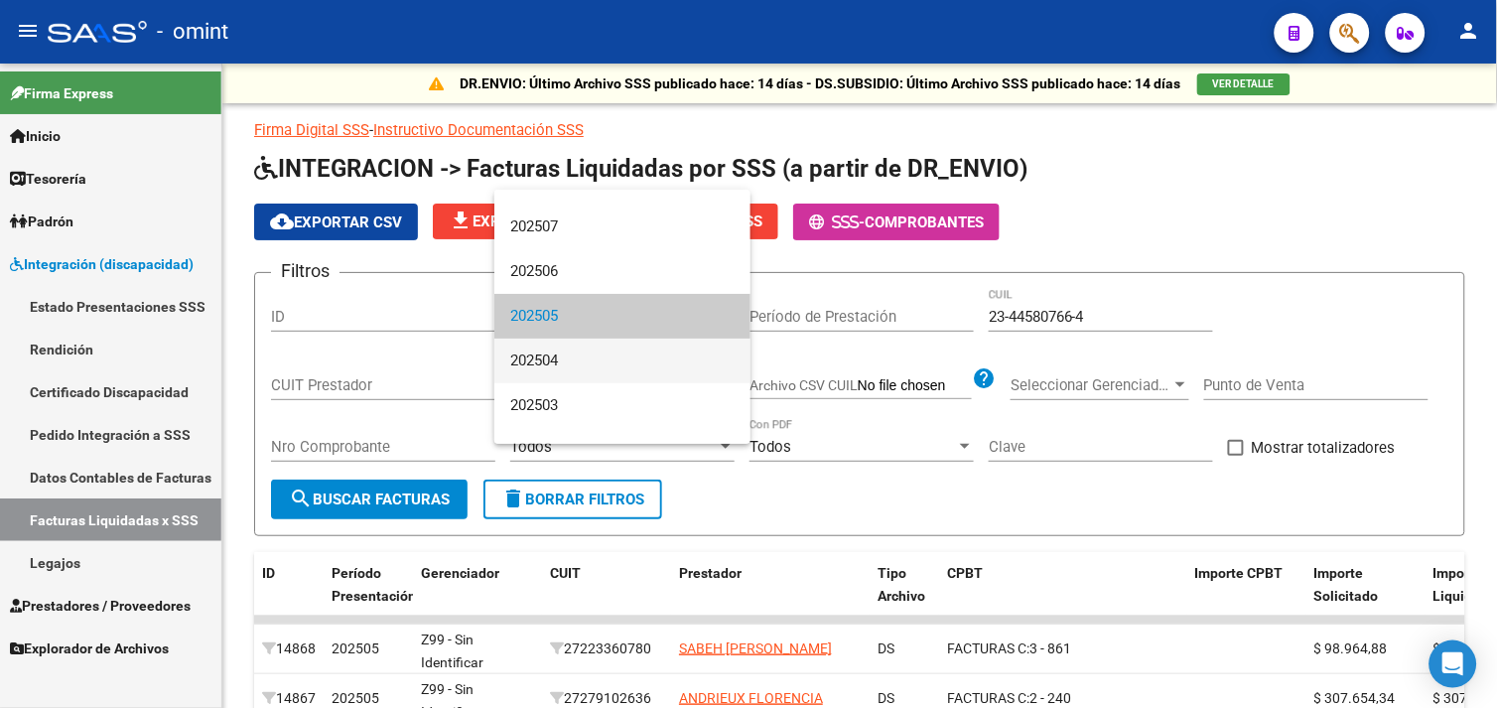
click at [570, 345] on span "202504" at bounding box center [622, 360] width 224 height 45
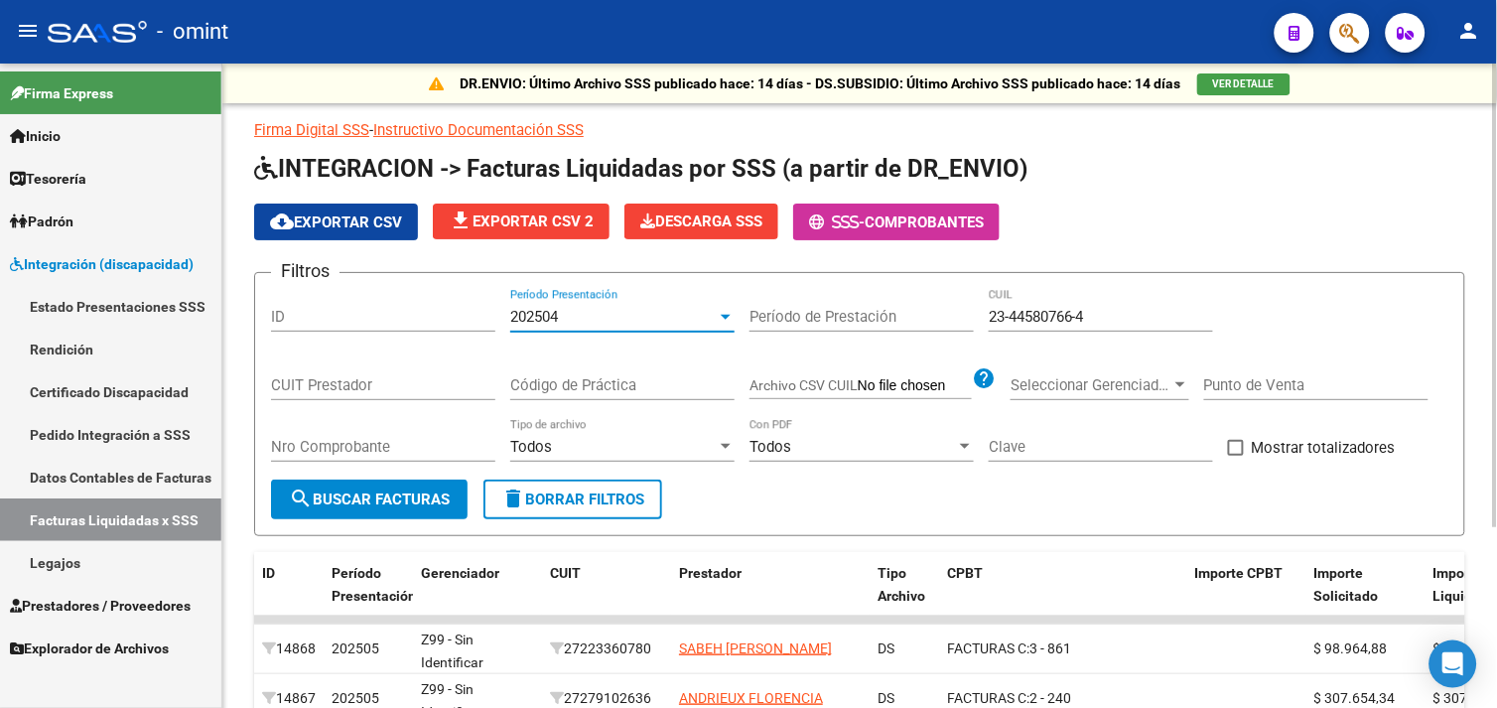
click at [405, 474] on div "Nro Comprobante" at bounding box center [383, 450] width 224 height 62
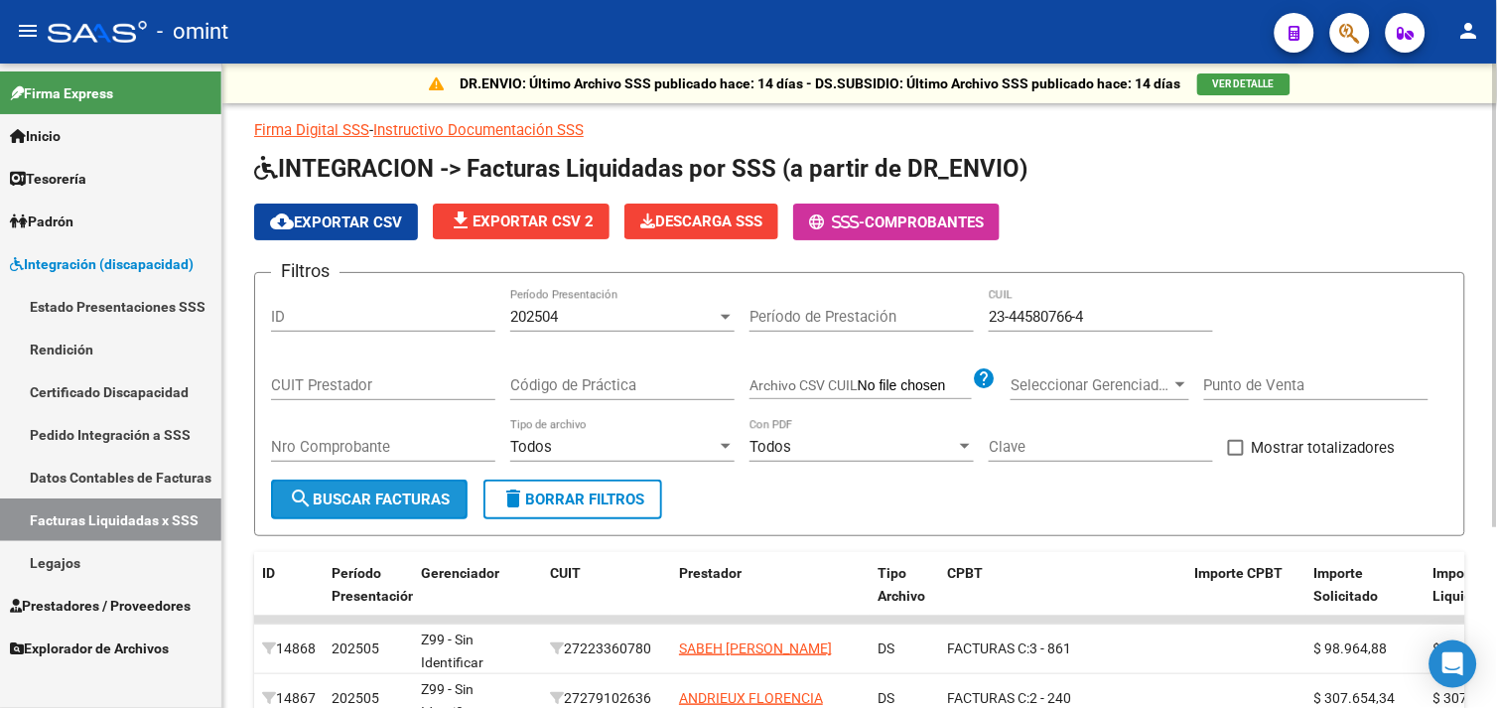
click at [402, 482] on button "search Buscar Facturas" at bounding box center [369, 499] width 197 height 40
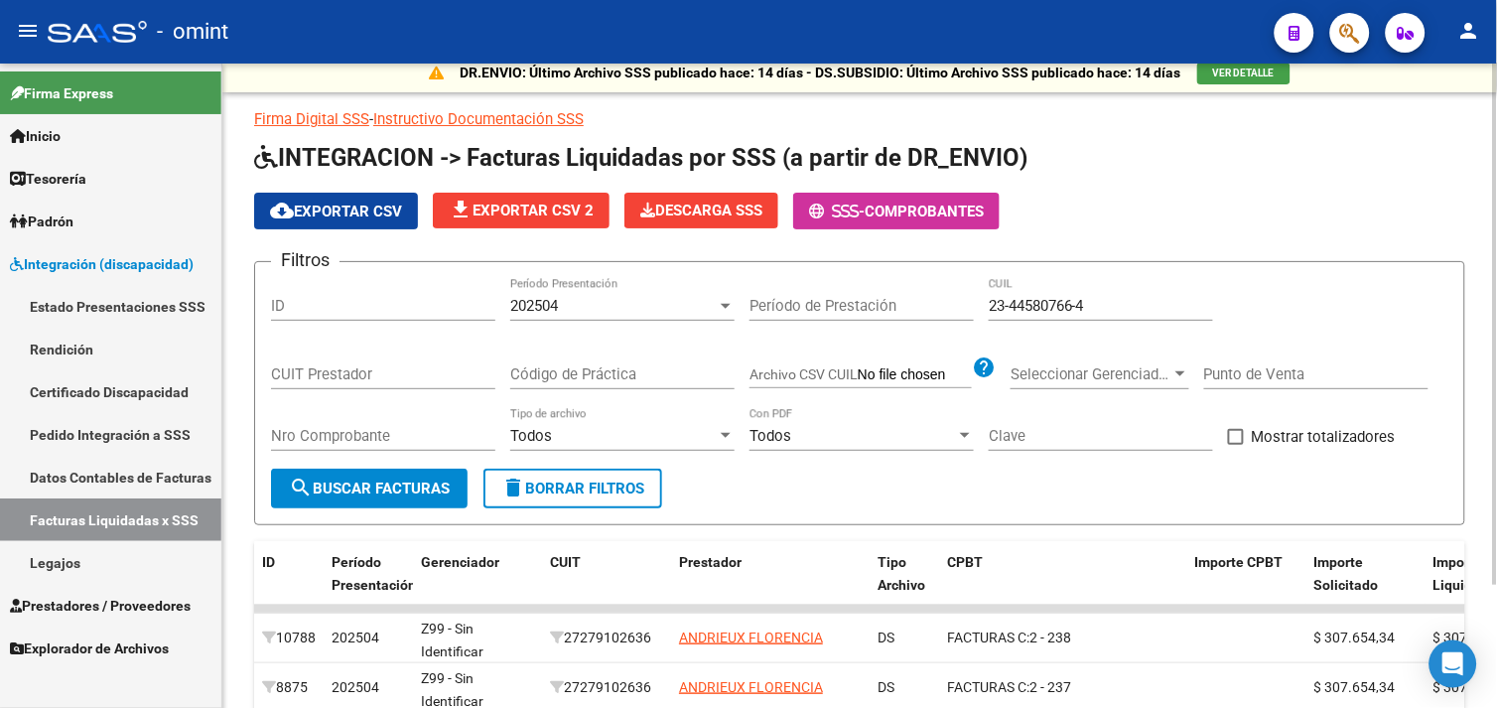
scroll to position [0, 0]
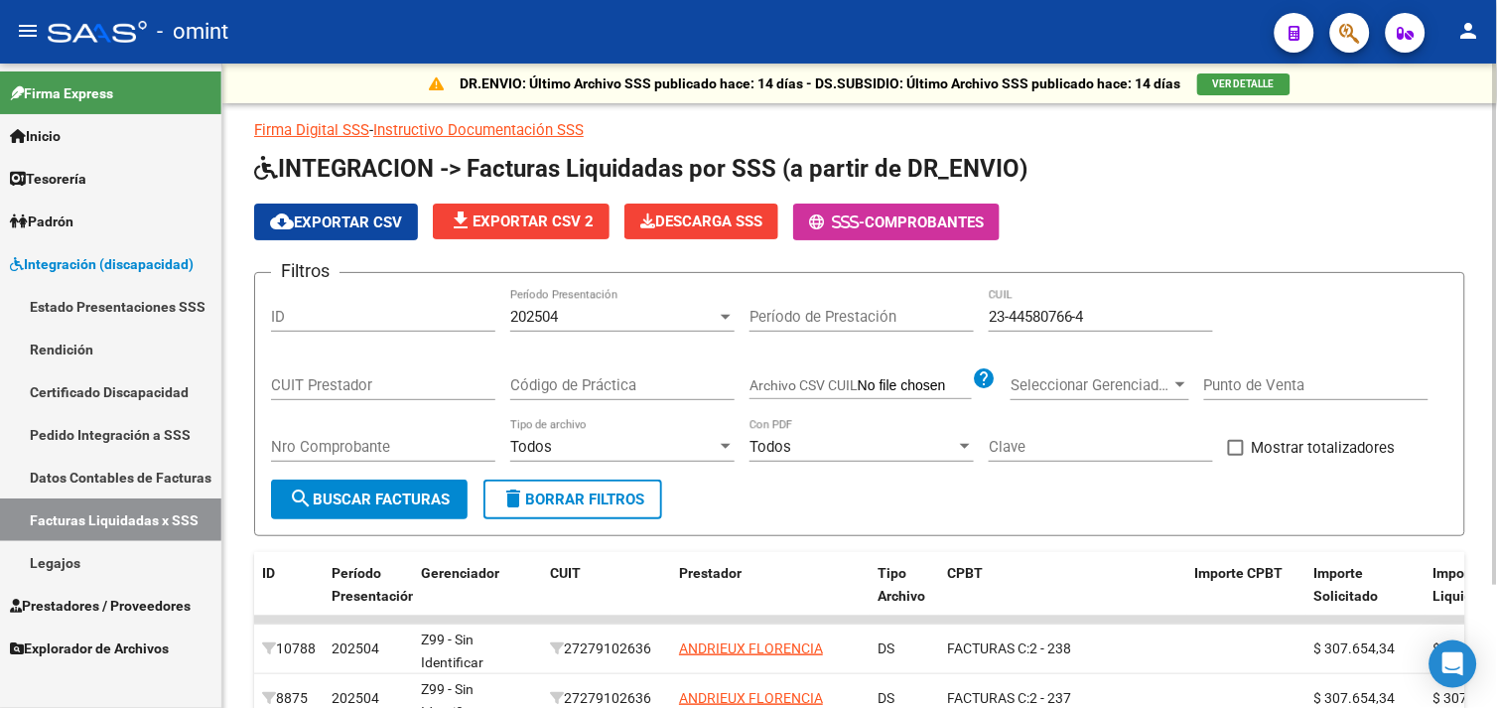
click at [574, 321] on div "202504" at bounding box center [613, 317] width 206 height 18
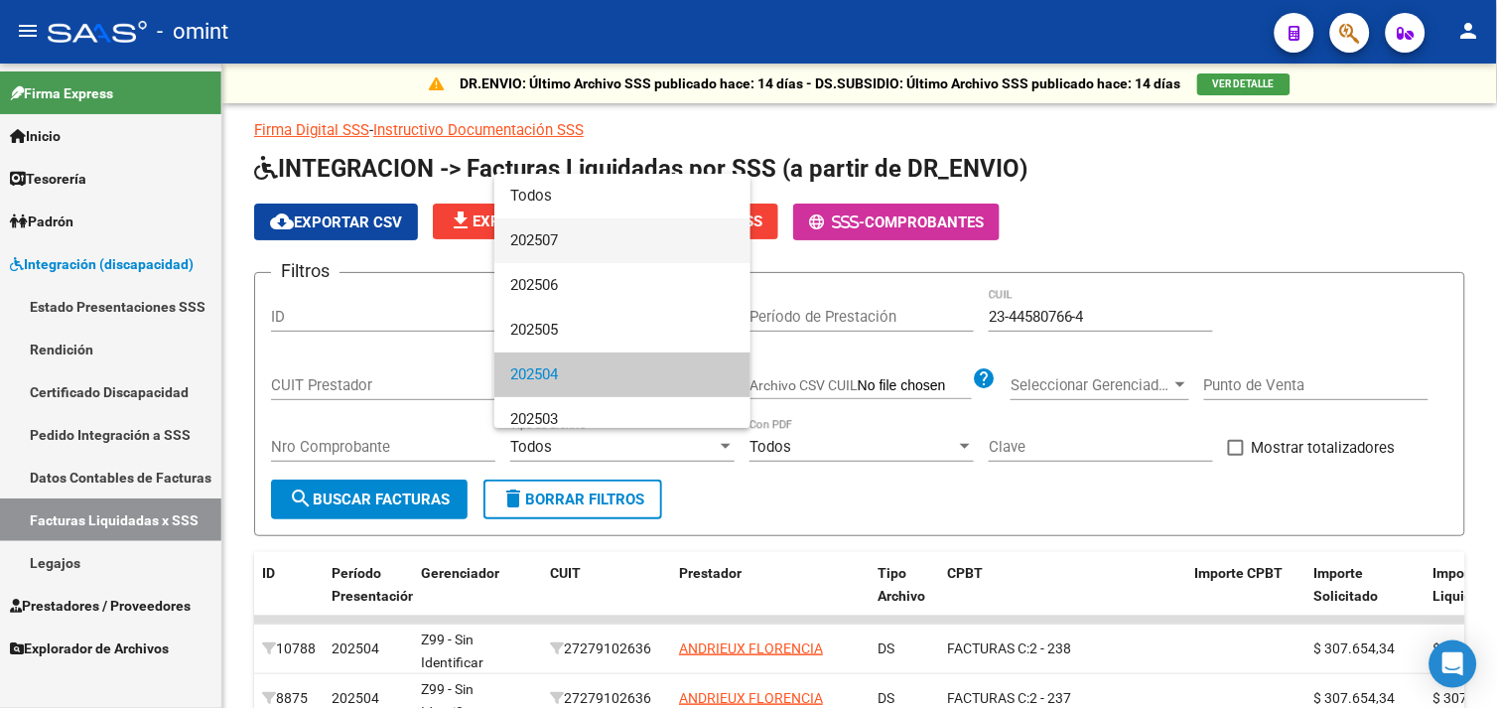
click at [576, 236] on span "202507" at bounding box center [622, 240] width 224 height 45
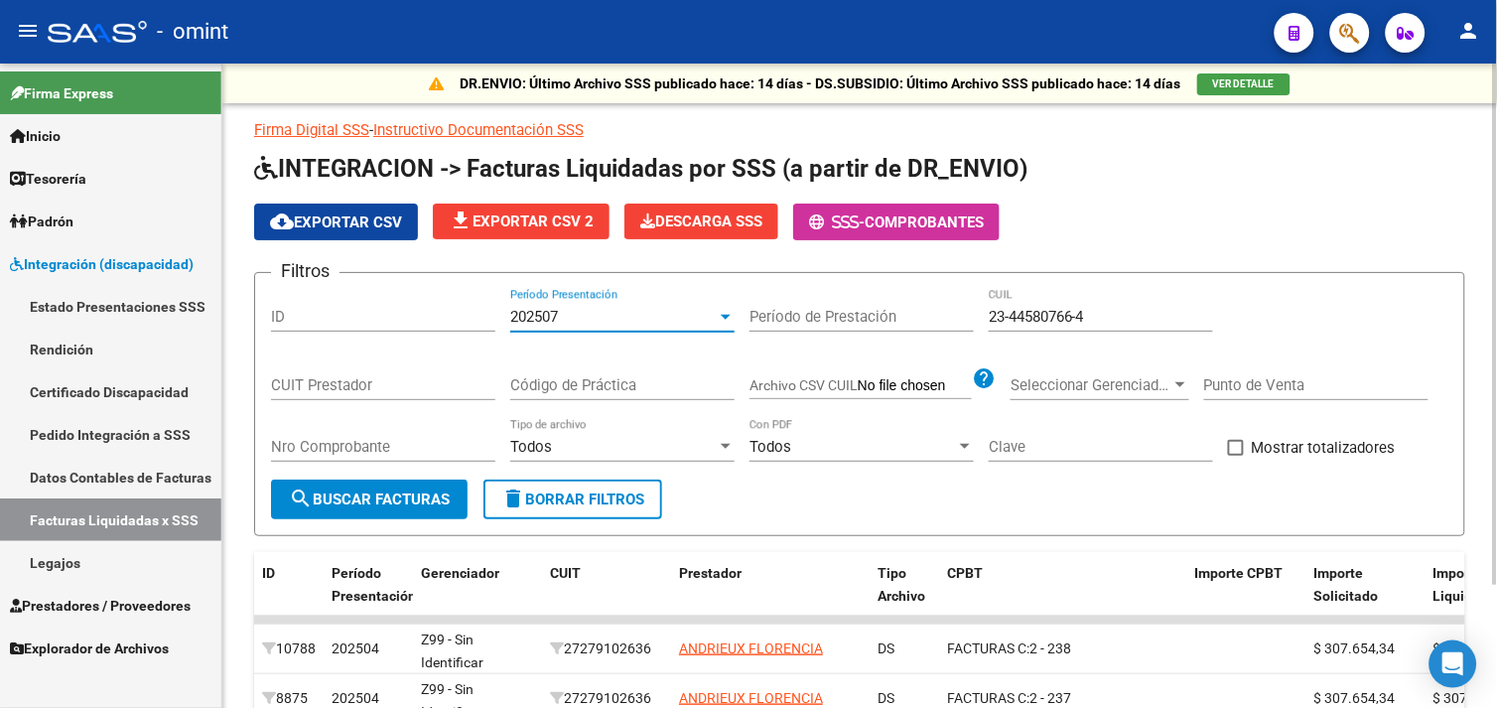
click at [384, 531] on form "Filtros ID 202507 Período Presentación Período de Prestación 23-44580766-4 CUIL…" at bounding box center [859, 404] width 1211 height 264
click at [401, 499] on span "search Buscar Facturas" at bounding box center [369, 499] width 161 height 18
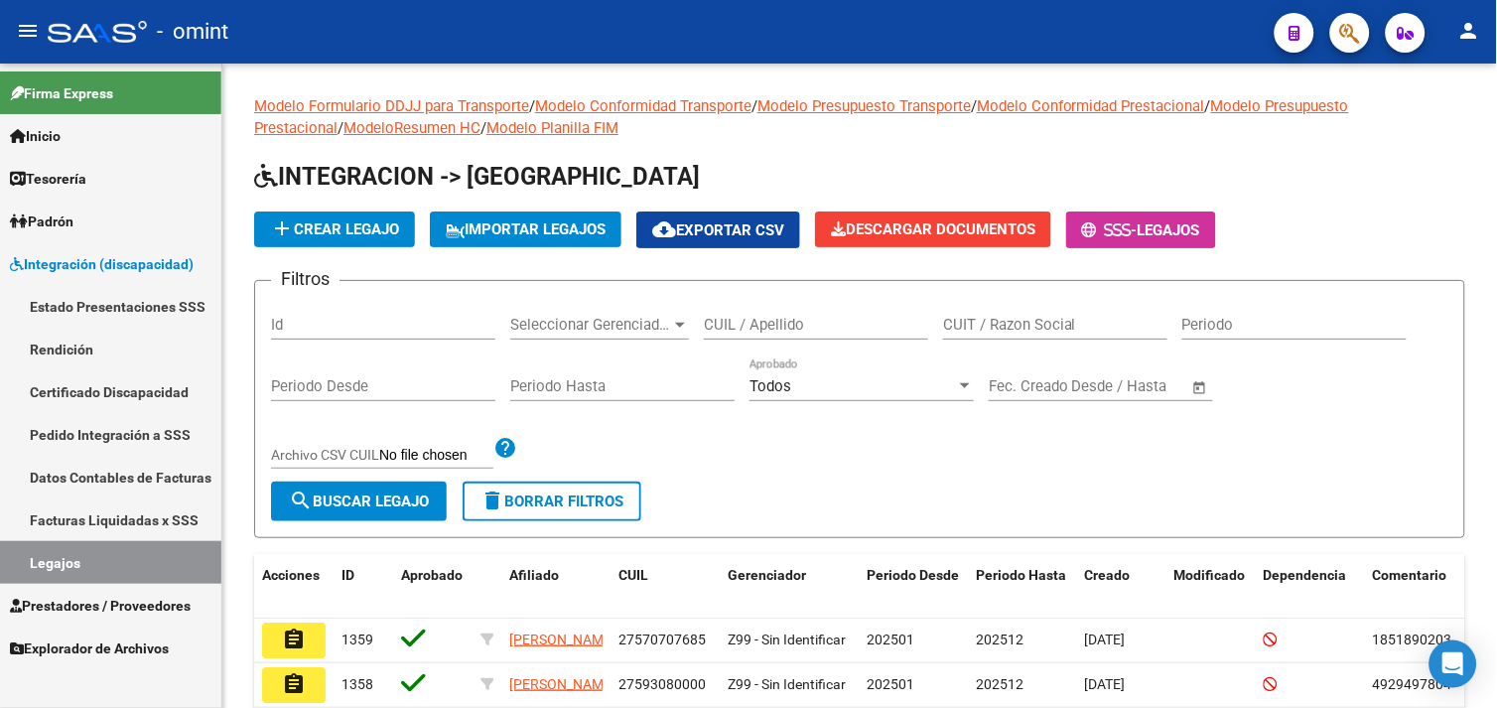
scroll to position [331, 0]
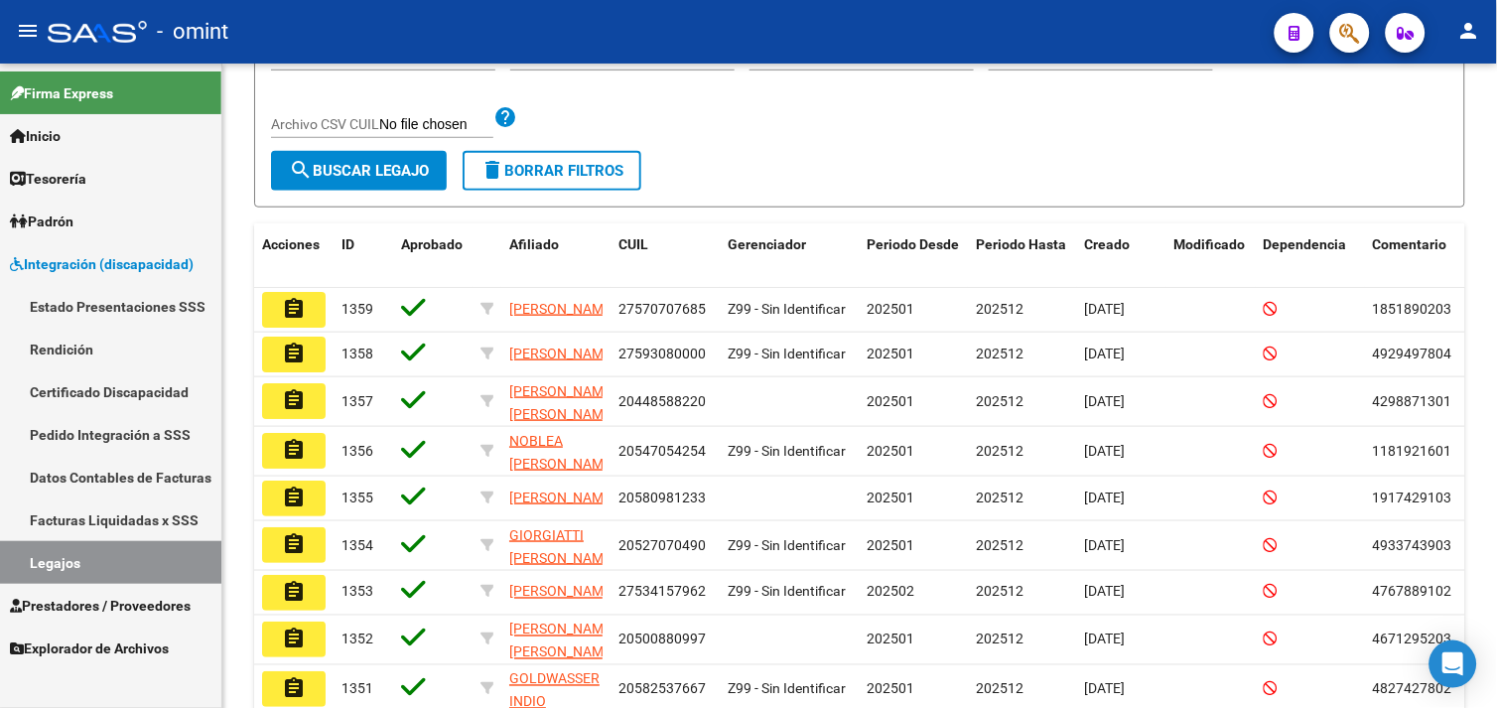
click at [143, 562] on link "Legajos" at bounding box center [110, 562] width 221 height 43
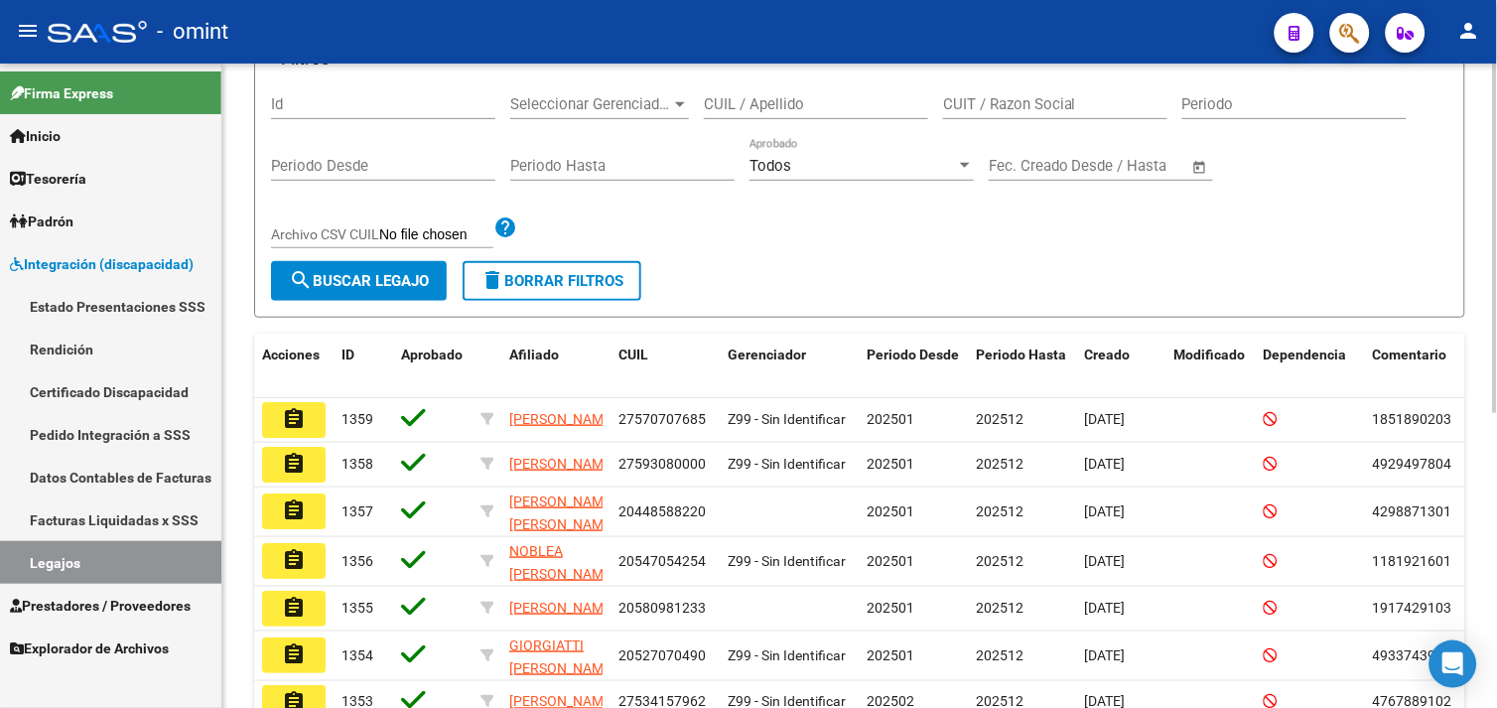
click at [552, 300] on form "Filtros Id Seleccionar Gerenciador Seleccionar Gerenciador CUIL / Apellido CUIT…" at bounding box center [859, 189] width 1211 height 258
click at [567, 293] on button "delete Borrar Filtros" at bounding box center [552, 281] width 179 height 40
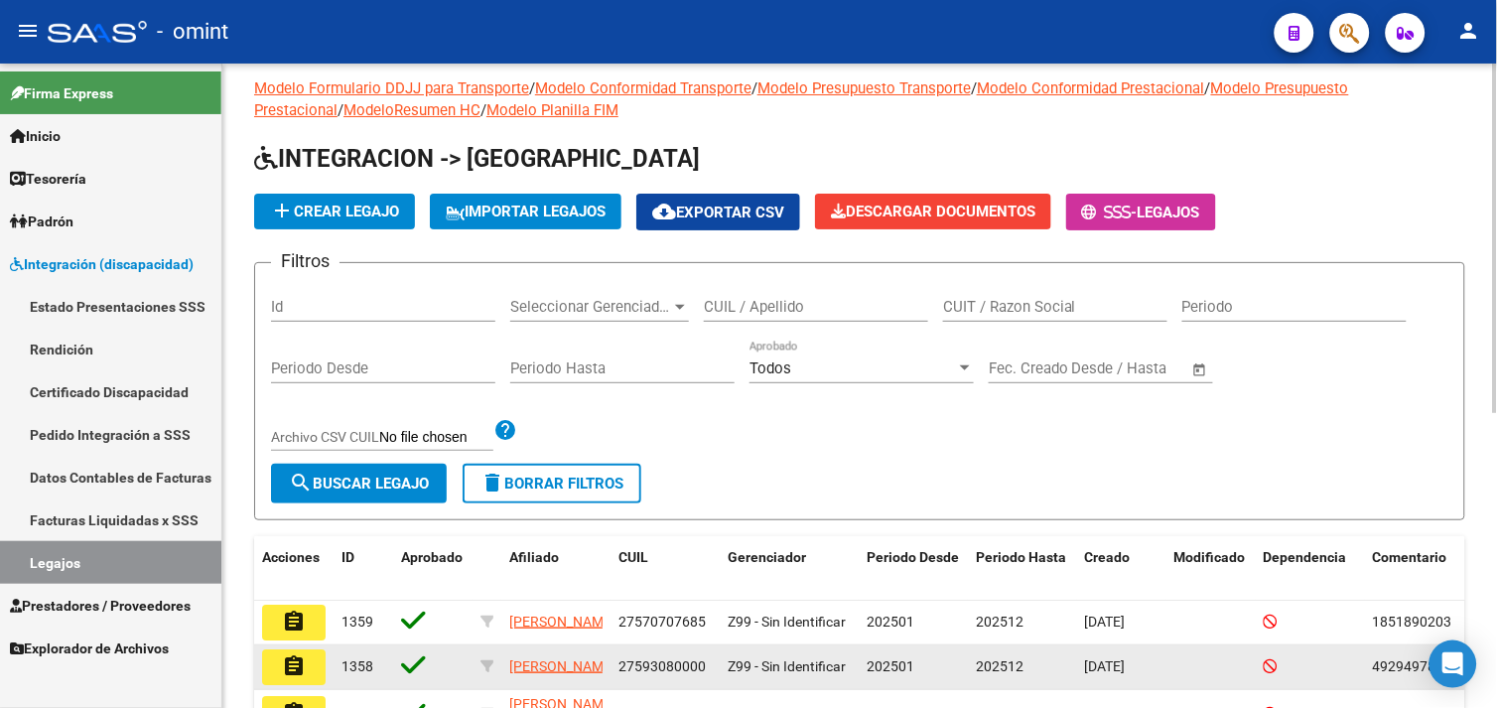
scroll to position [0, 0]
